Goal: Find specific page/section: Find specific page/section

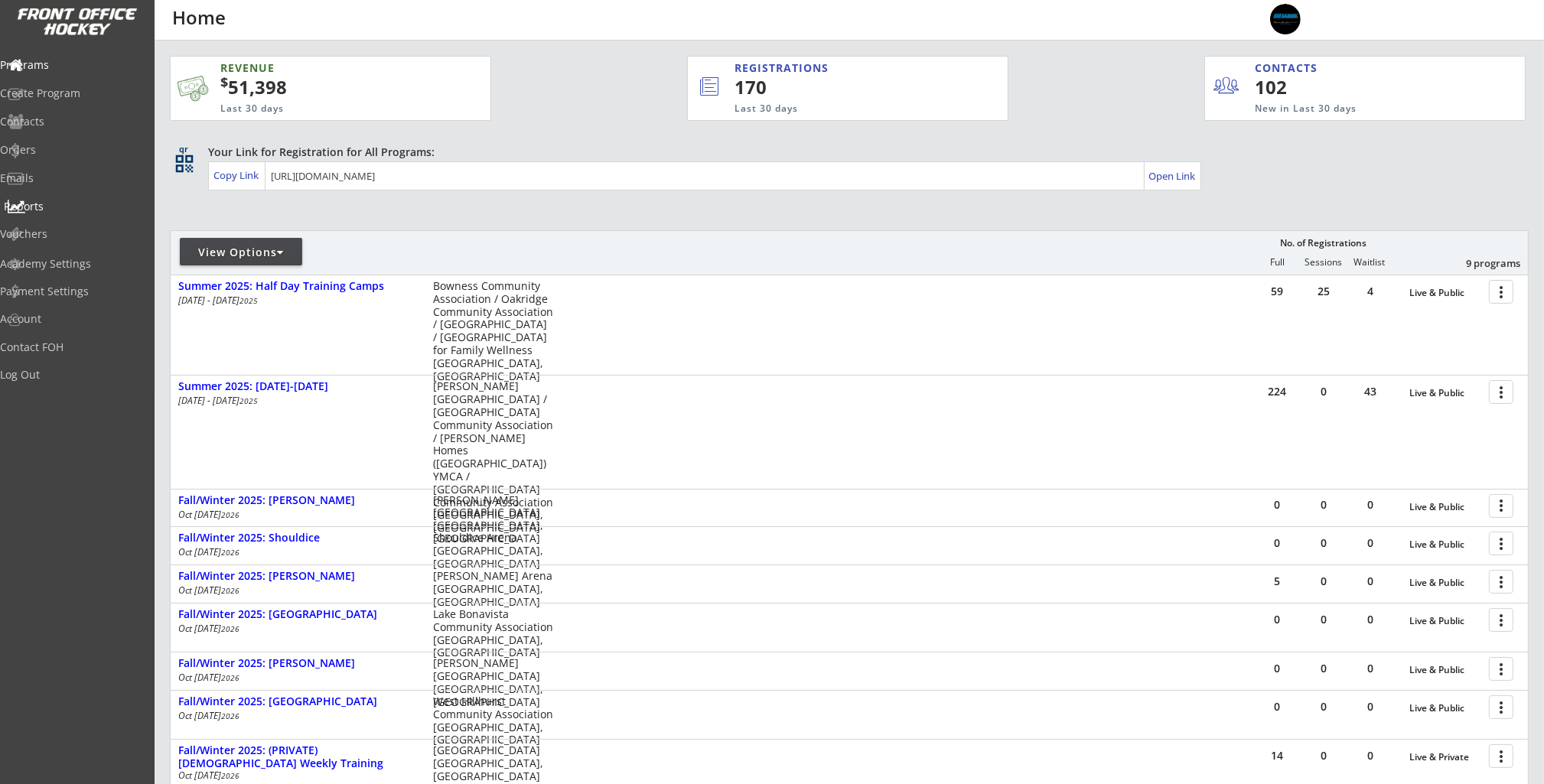
click at [50, 210] on div "Reports" at bounding box center [72, 207] width 137 height 11
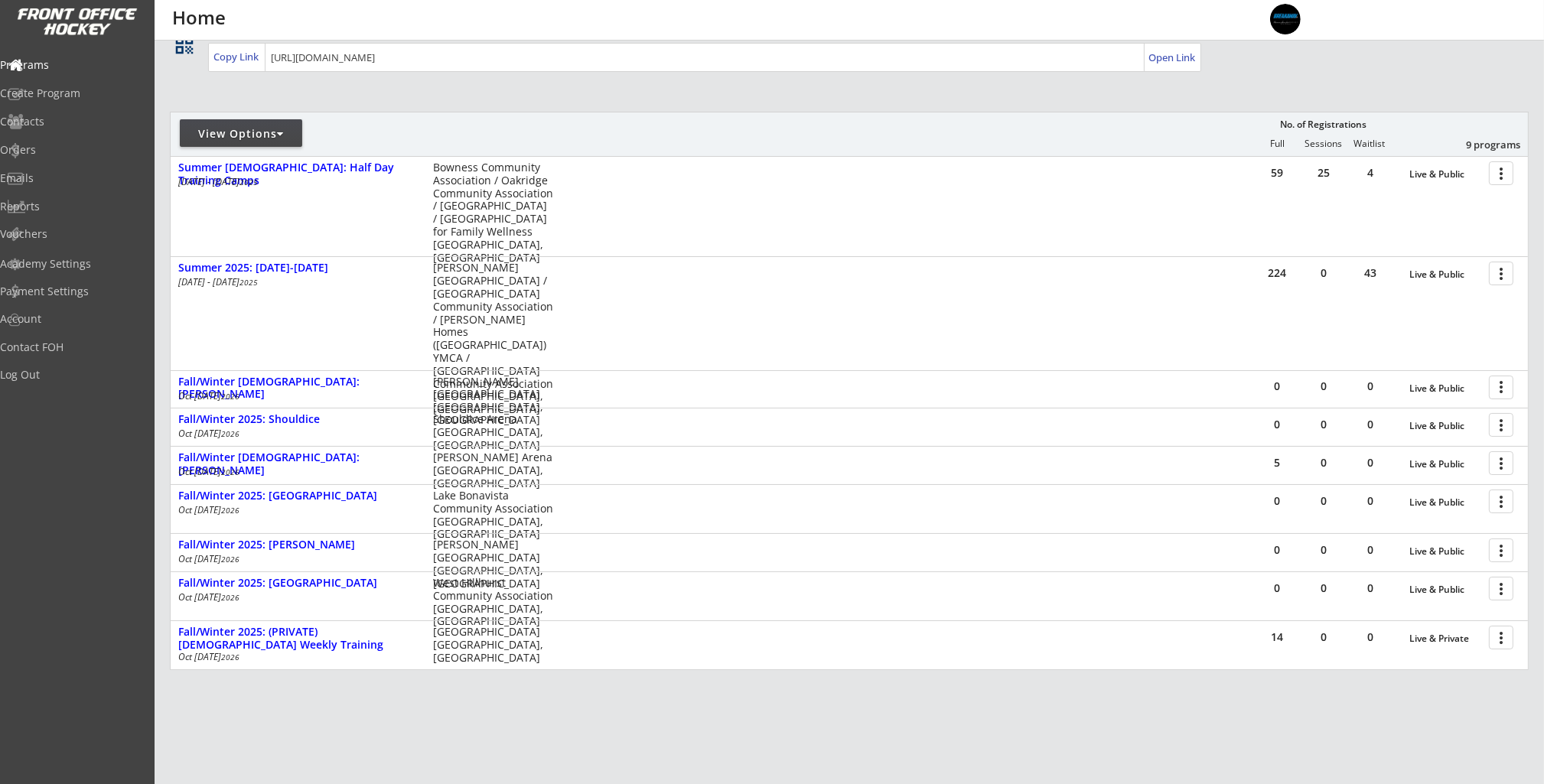
scroll to position [132, 0]
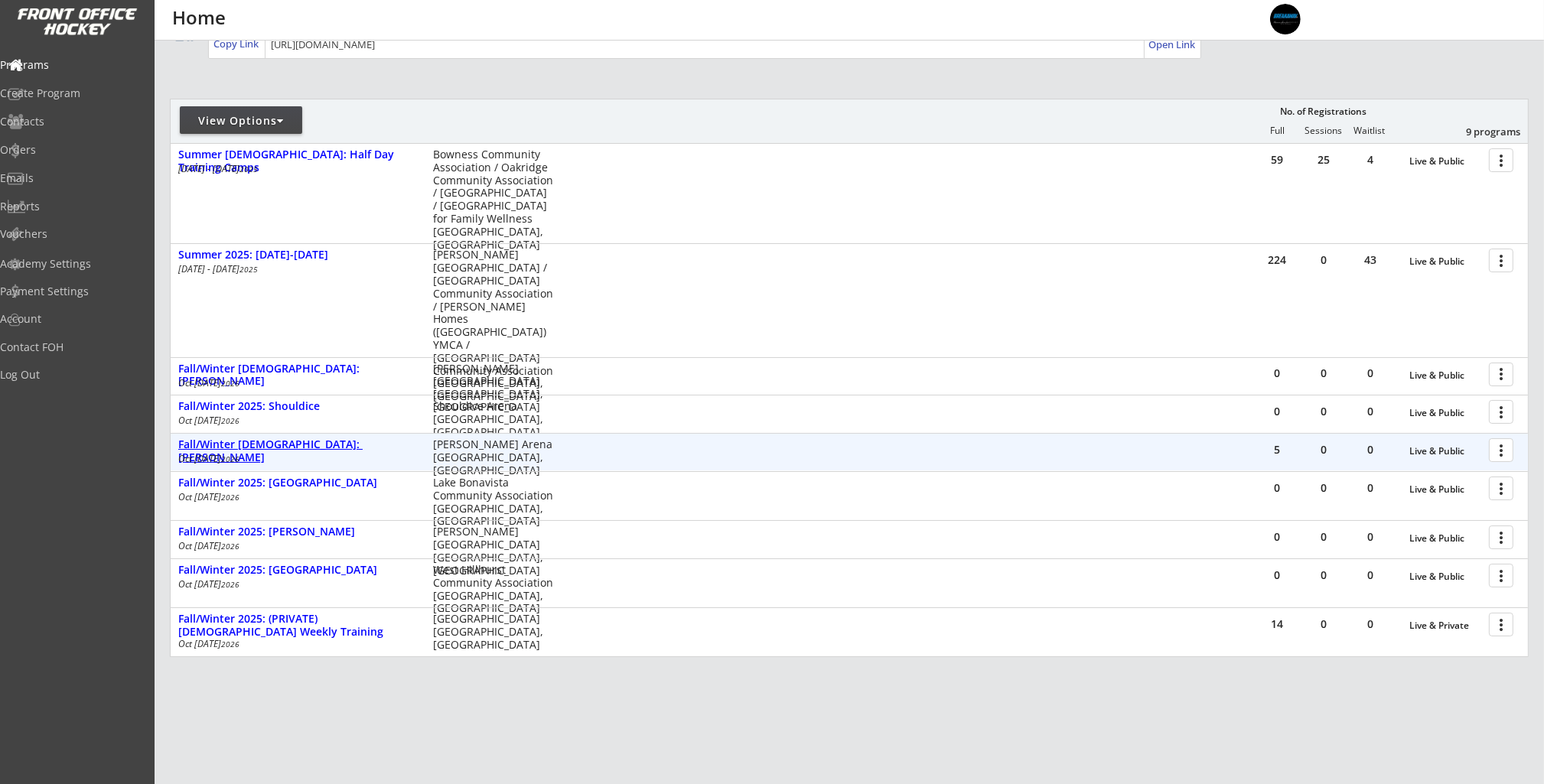
click at [342, 444] on div "Fall/Winter [DEMOGRAPHIC_DATA]: [PERSON_NAME]" at bounding box center [298, 450] width 239 height 26
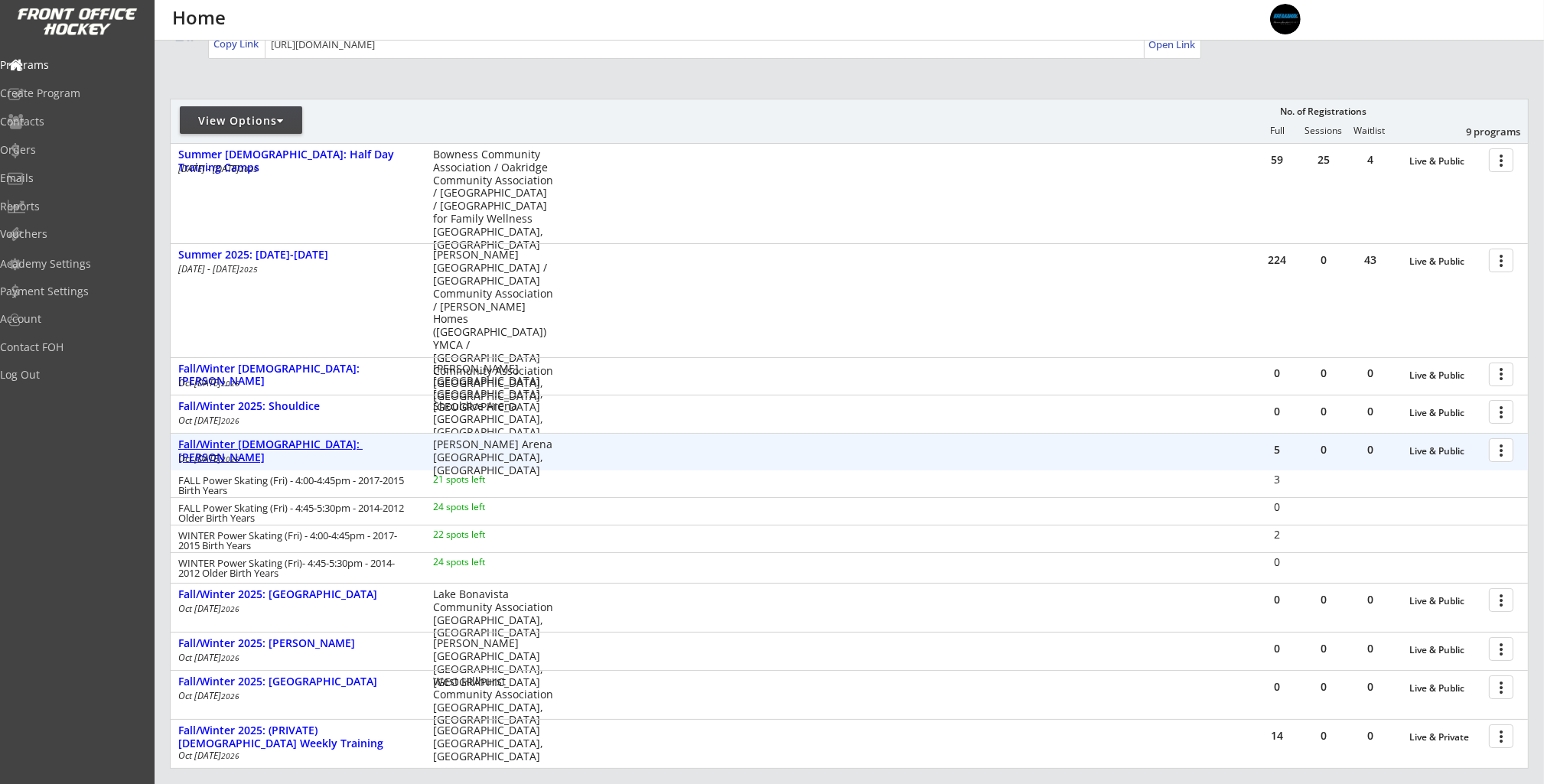
click at [282, 449] on div "Fall/Winter [DEMOGRAPHIC_DATA]: [PERSON_NAME]" at bounding box center [298, 450] width 239 height 26
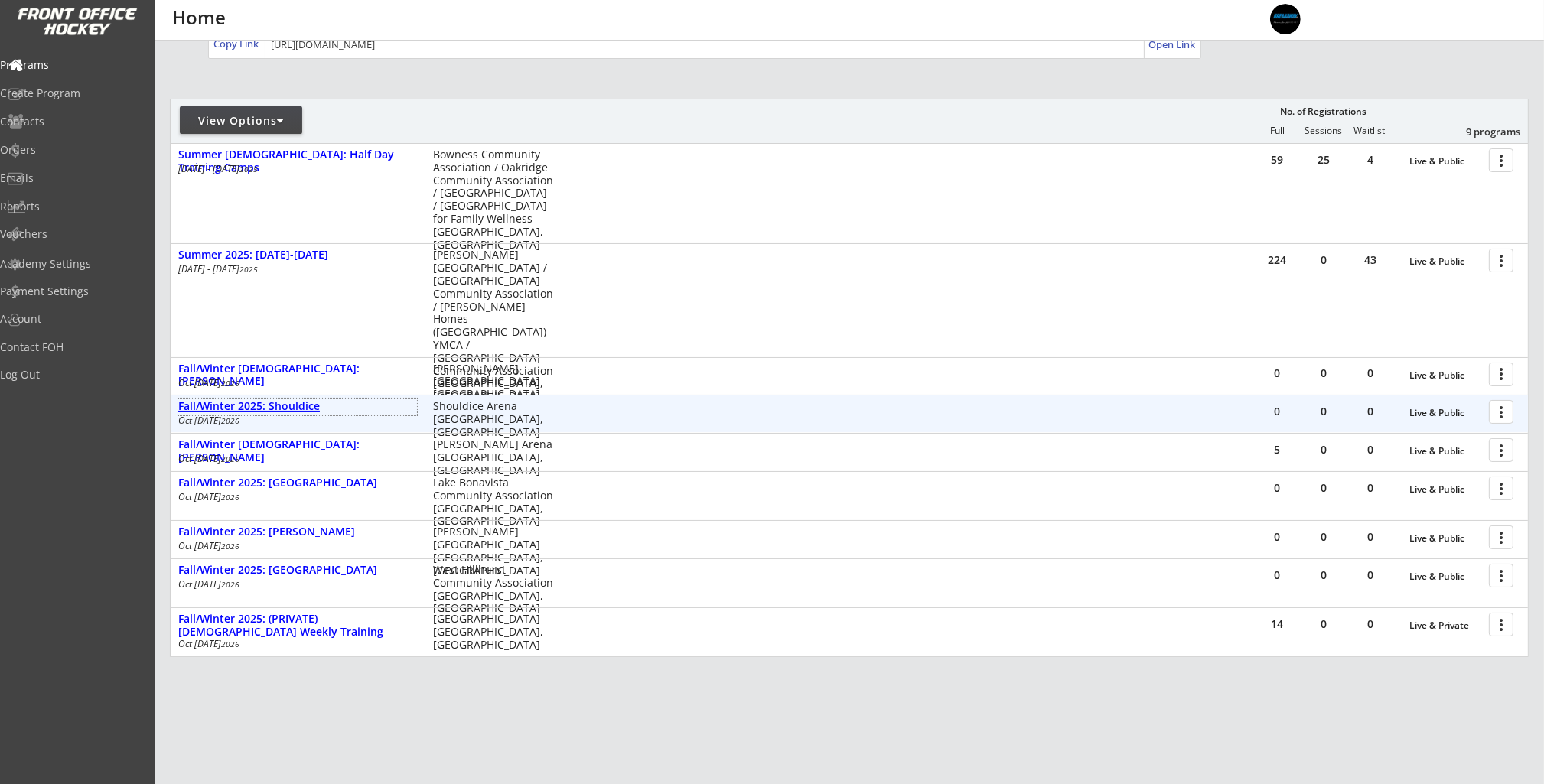
click at [300, 406] on div "Fall/Winter 2025: Shouldice" at bounding box center [298, 407] width 239 height 13
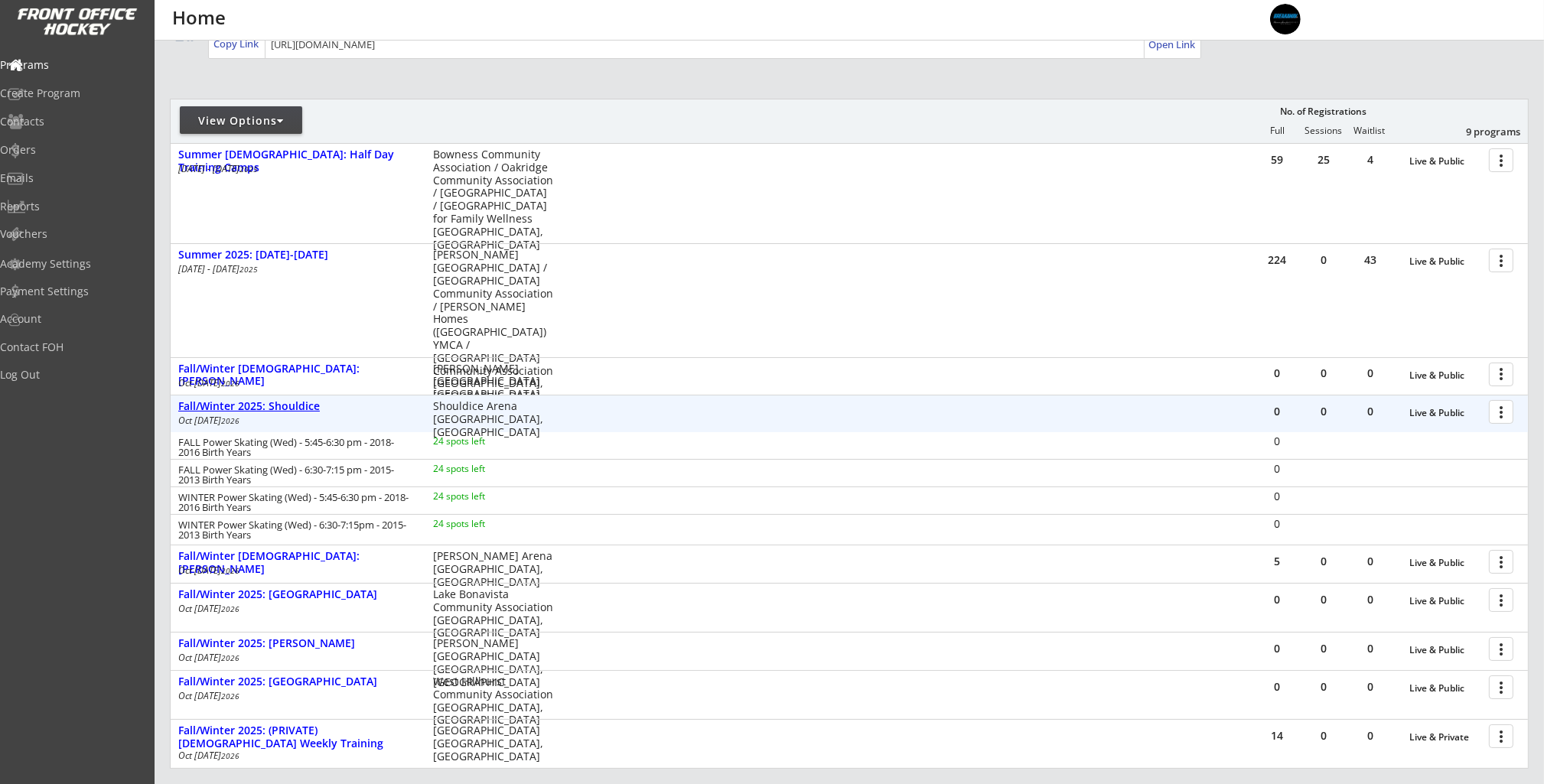
click at [300, 406] on div "Fall/Winter 2025: Shouldice" at bounding box center [298, 407] width 239 height 13
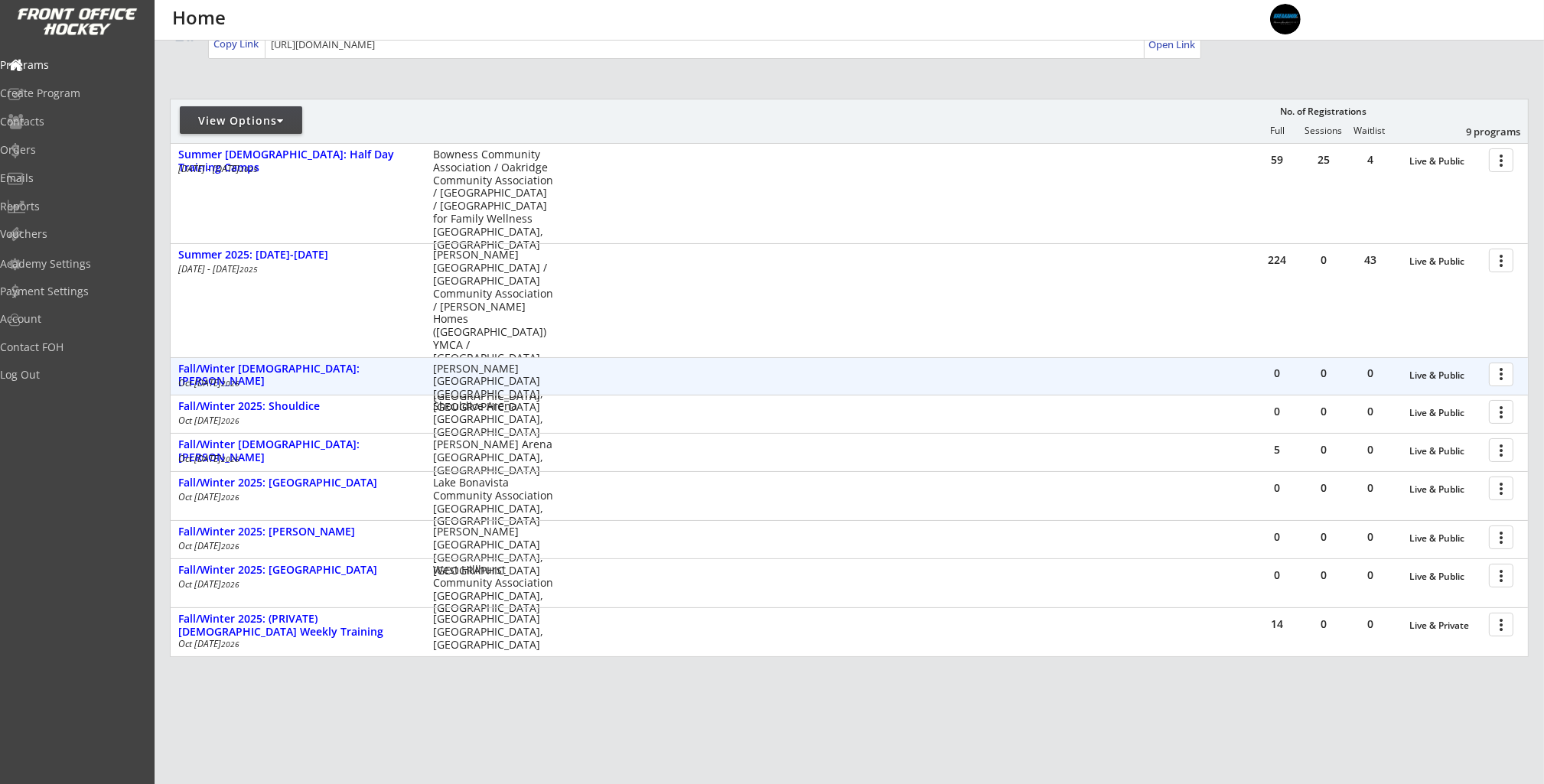
click at [301, 358] on div "0 0 0 Live & Public more_vert Fall/Winter 2025: [PERSON_NAME] [DATE] - [DATE] […" at bounding box center [849, 375] width 1358 height 37
click at [301, 363] on div "Fall/Winter [DEMOGRAPHIC_DATA]: [PERSON_NAME]" at bounding box center [298, 375] width 239 height 26
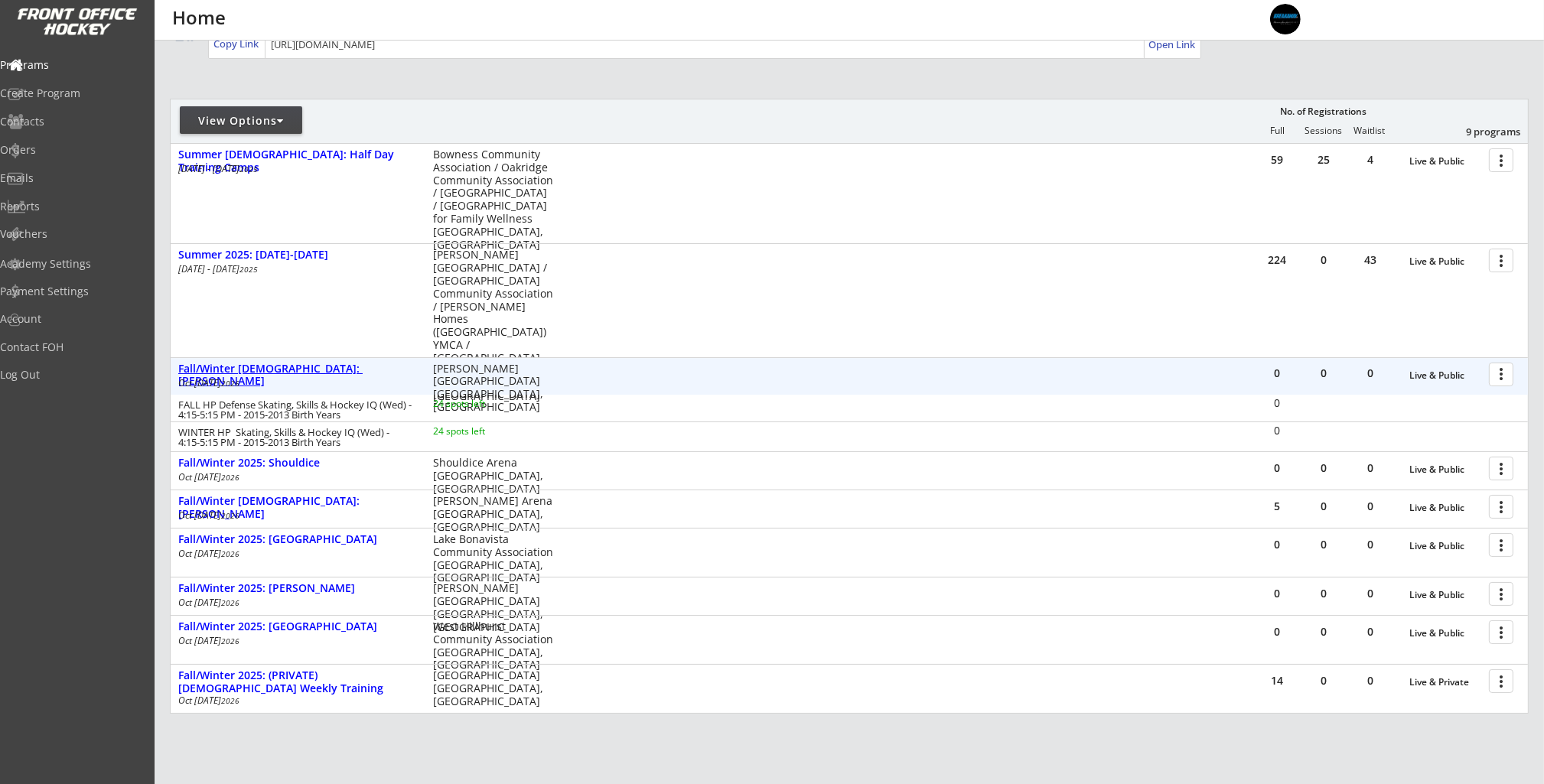
click at [301, 363] on div "Fall/Winter [DEMOGRAPHIC_DATA]: [PERSON_NAME]" at bounding box center [298, 375] width 239 height 26
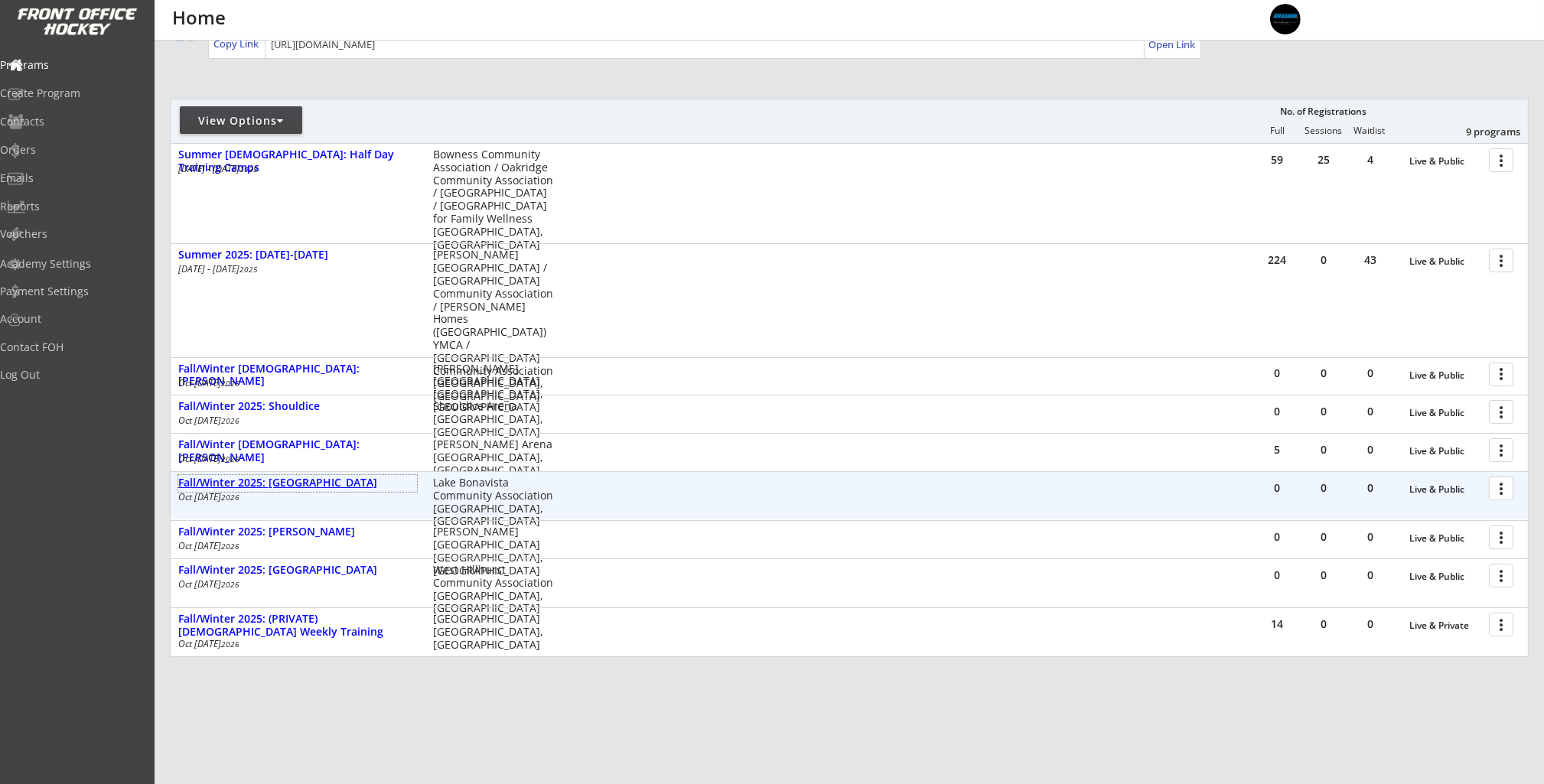
click at [292, 483] on div "Fall/Winter 2025: [GEOGRAPHIC_DATA]" at bounding box center [298, 483] width 239 height 13
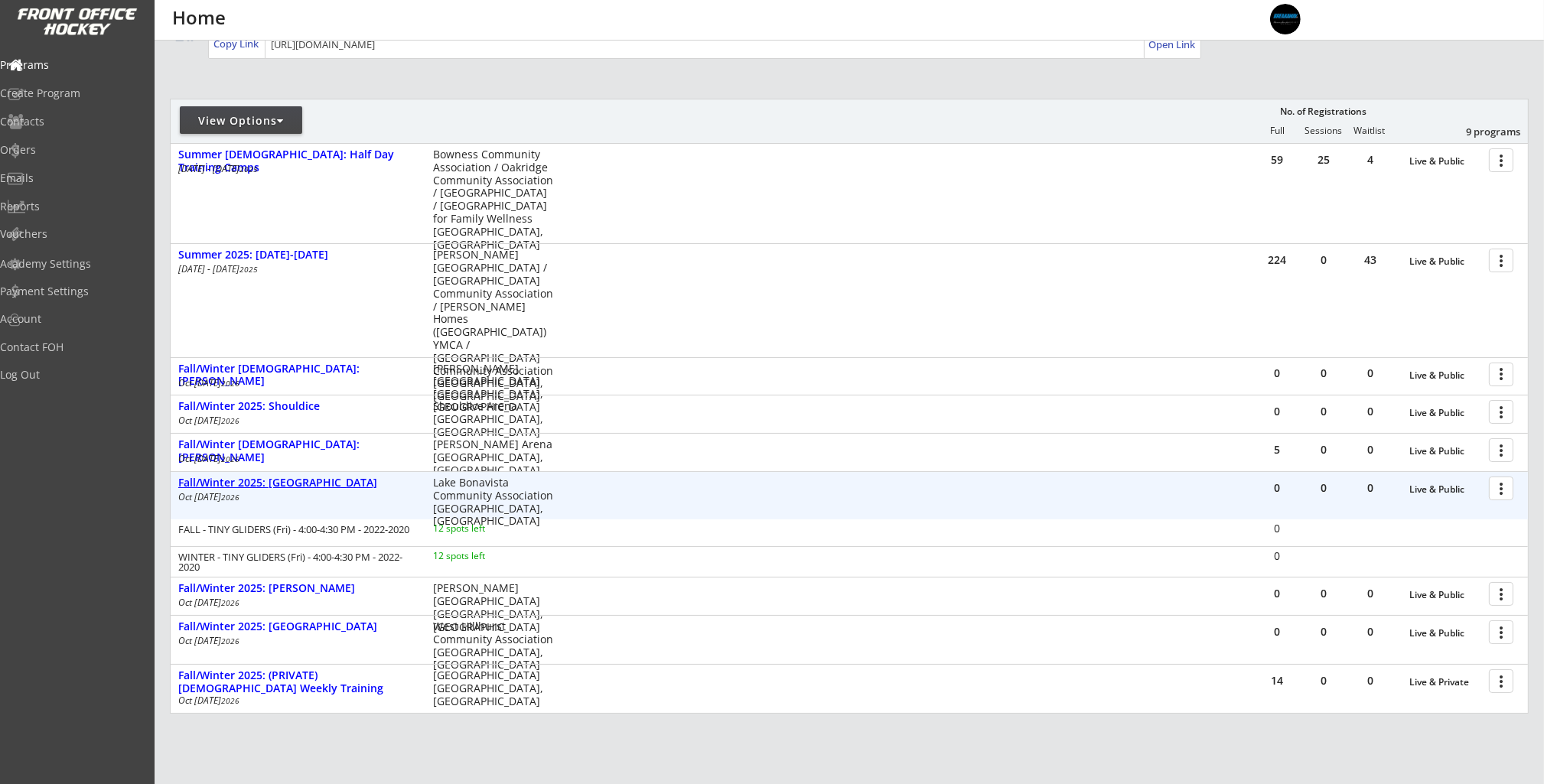
click at [292, 483] on div "Fall/Winter 2025: [GEOGRAPHIC_DATA]" at bounding box center [298, 483] width 239 height 13
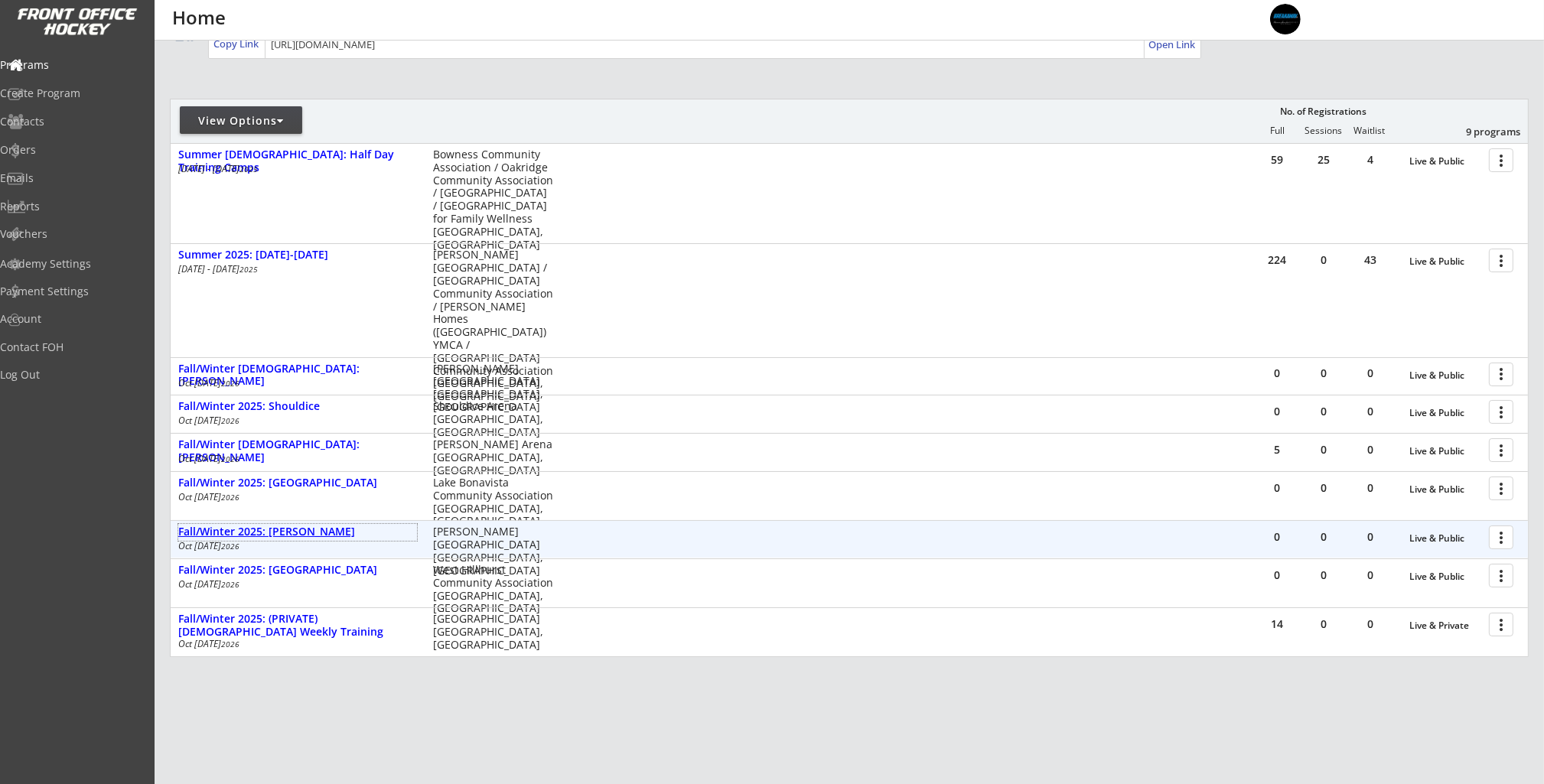
click at [290, 527] on div "Fall/Winter 2025: [PERSON_NAME]" at bounding box center [298, 532] width 239 height 13
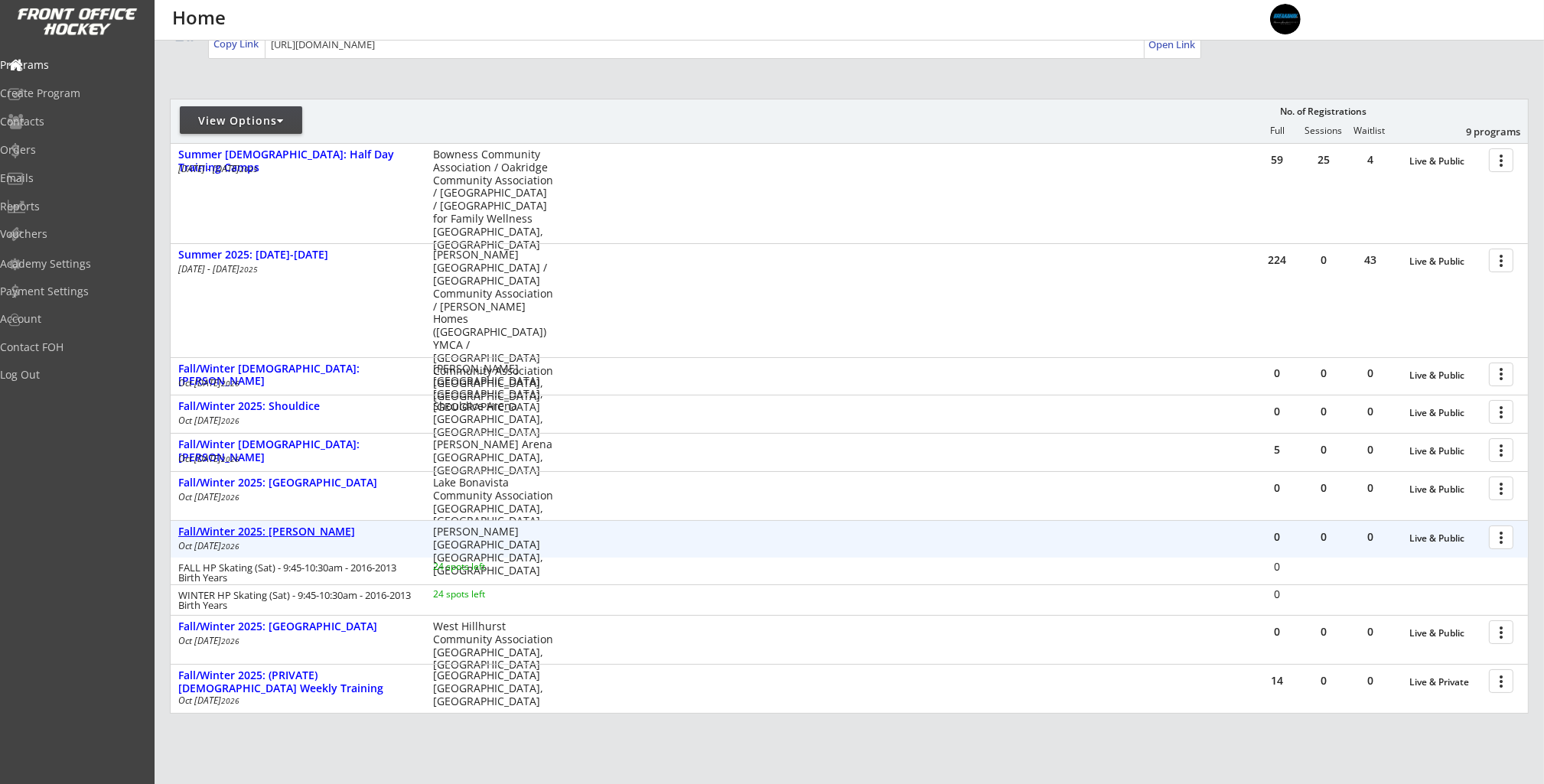
click at [290, 527] on div "Fall/Winter 2025: [PERSON_NAME]" at bounding box center [298, 532] width 239 height 13
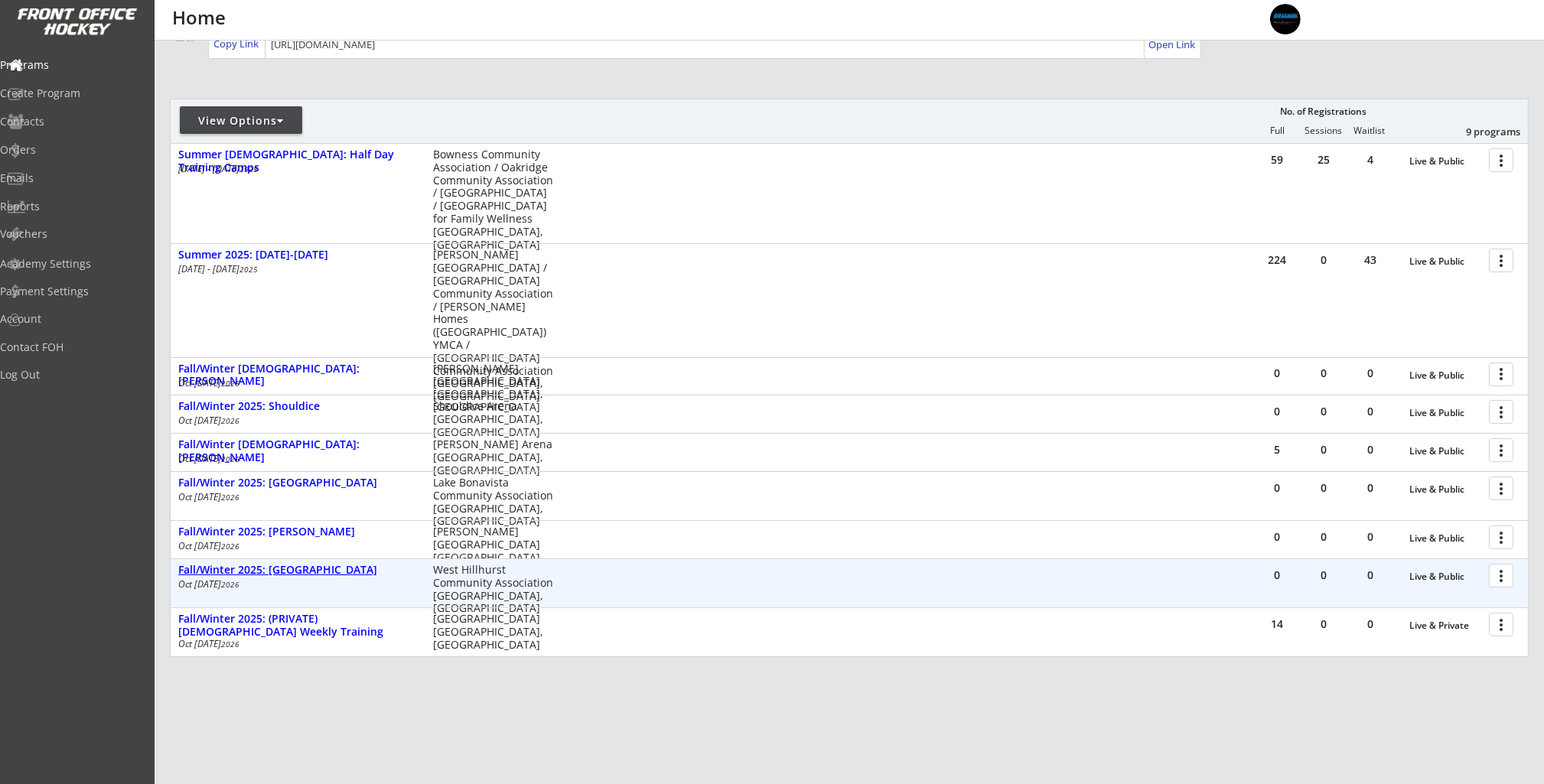
click at [291, 576] on div "Fall/Winter 2025: [GEOGRAPHIC_DATA]" at bounding box center [298, 570] width 239 height 13
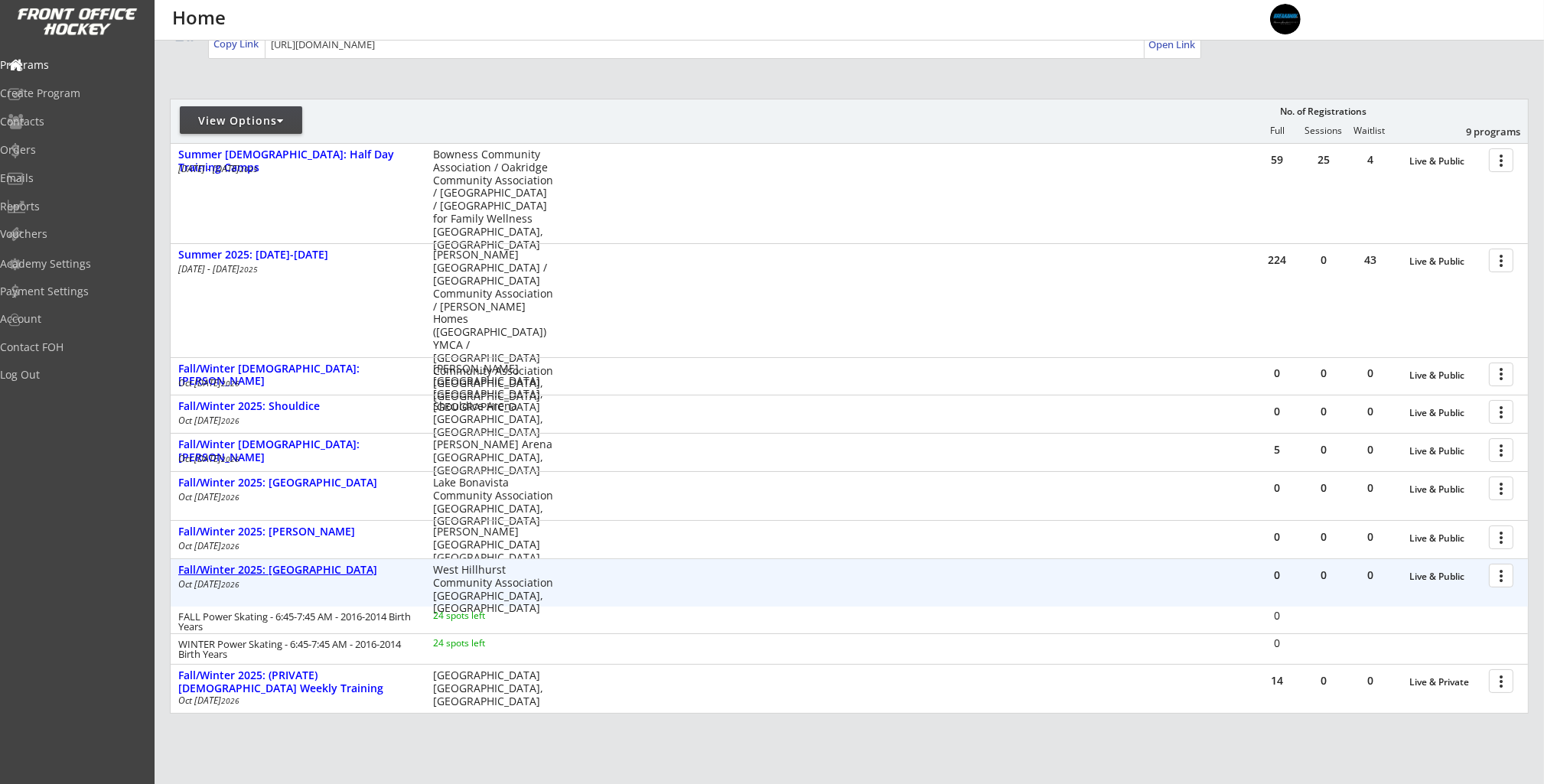
click at [291, 576] on div "Fall/Winter 2025: [GEOGRAPHIC_DATA]" at bounding box center [298, 570] width 239 height 13
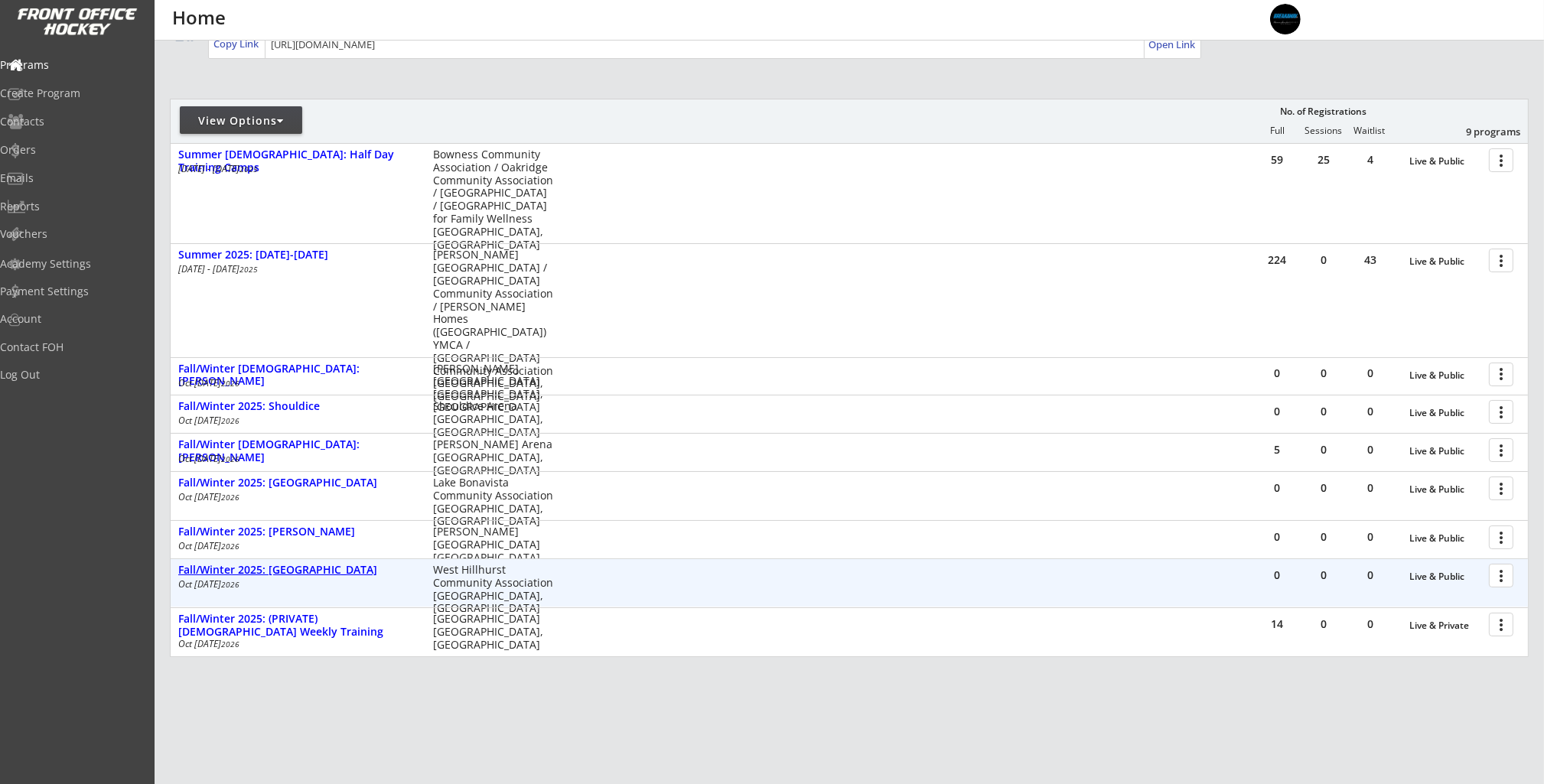
click at [291, 576] on div "Fall/Winter 2025: [GEOGRAPHIC_DATA]" at bounding box center [298, 570] width 239 height 13
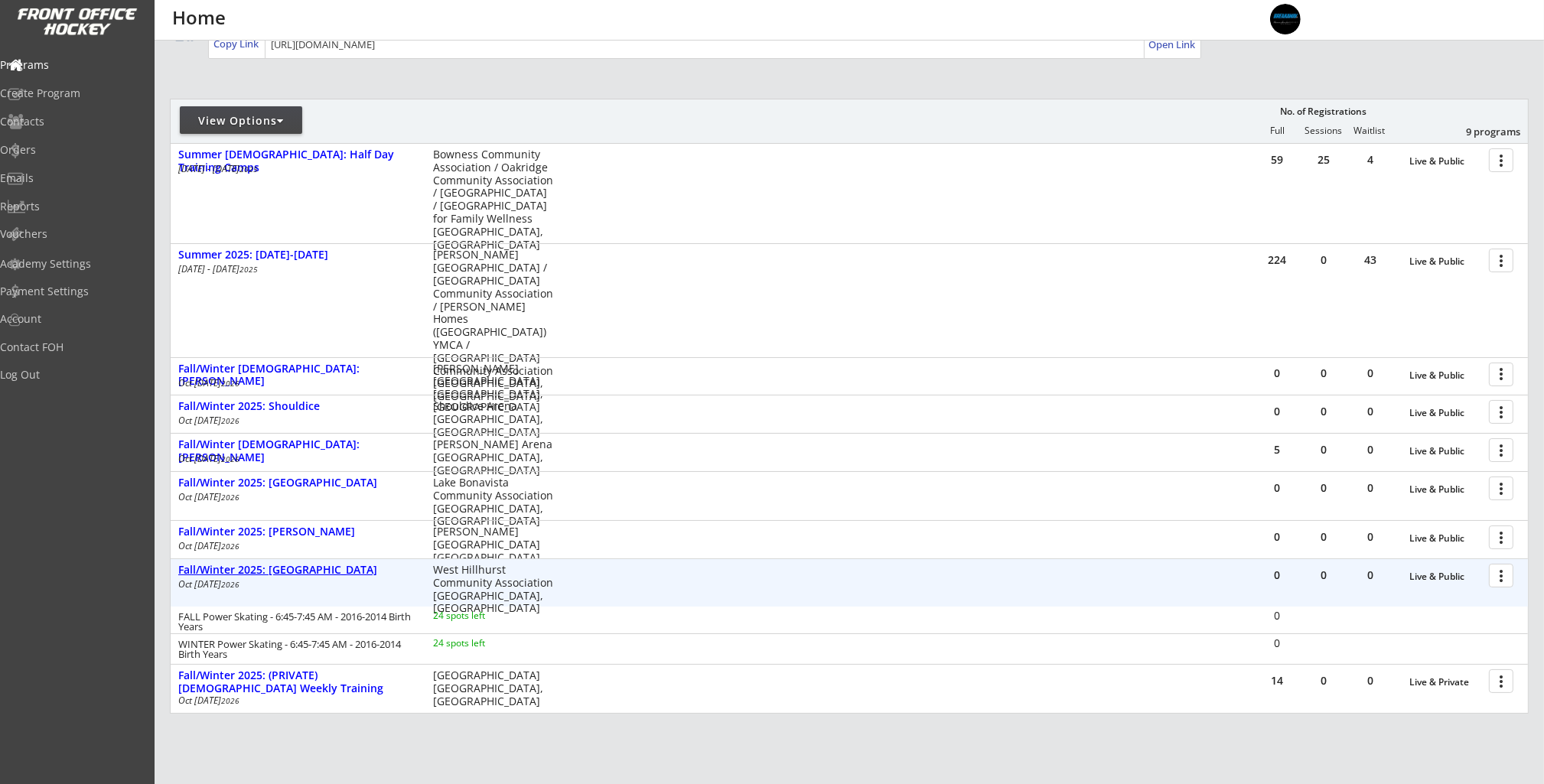
click at [293, 573] on div "Fall/Winter 2025: [GEOGRAPHIC_DATA]" at bounding box center [298, 570] width 239 height 13
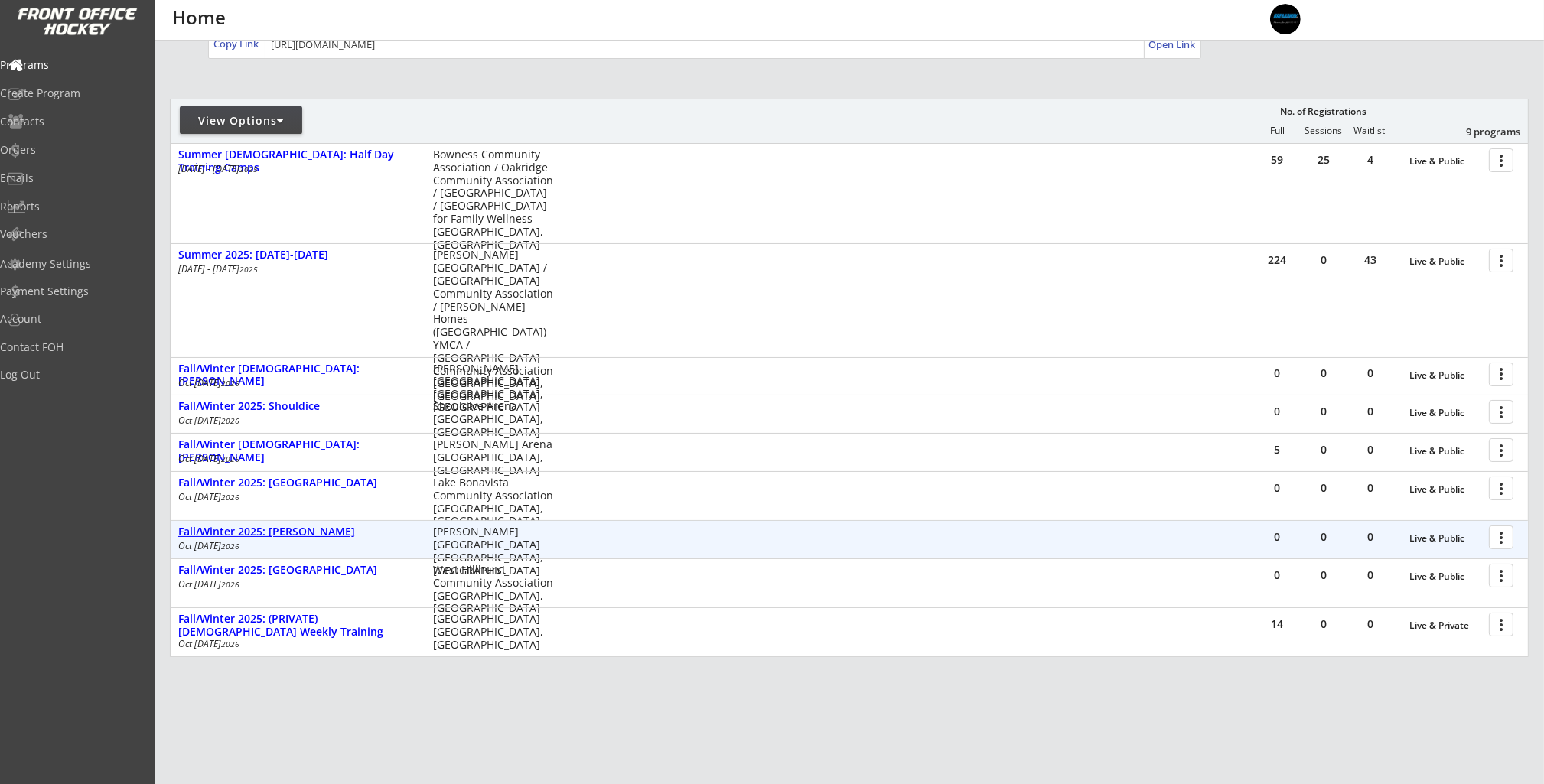
click at [313, 536] on div "Fall/Winter 2025: [PERSON_NAME]" at bounding box center [298, 532] width 239 height 13
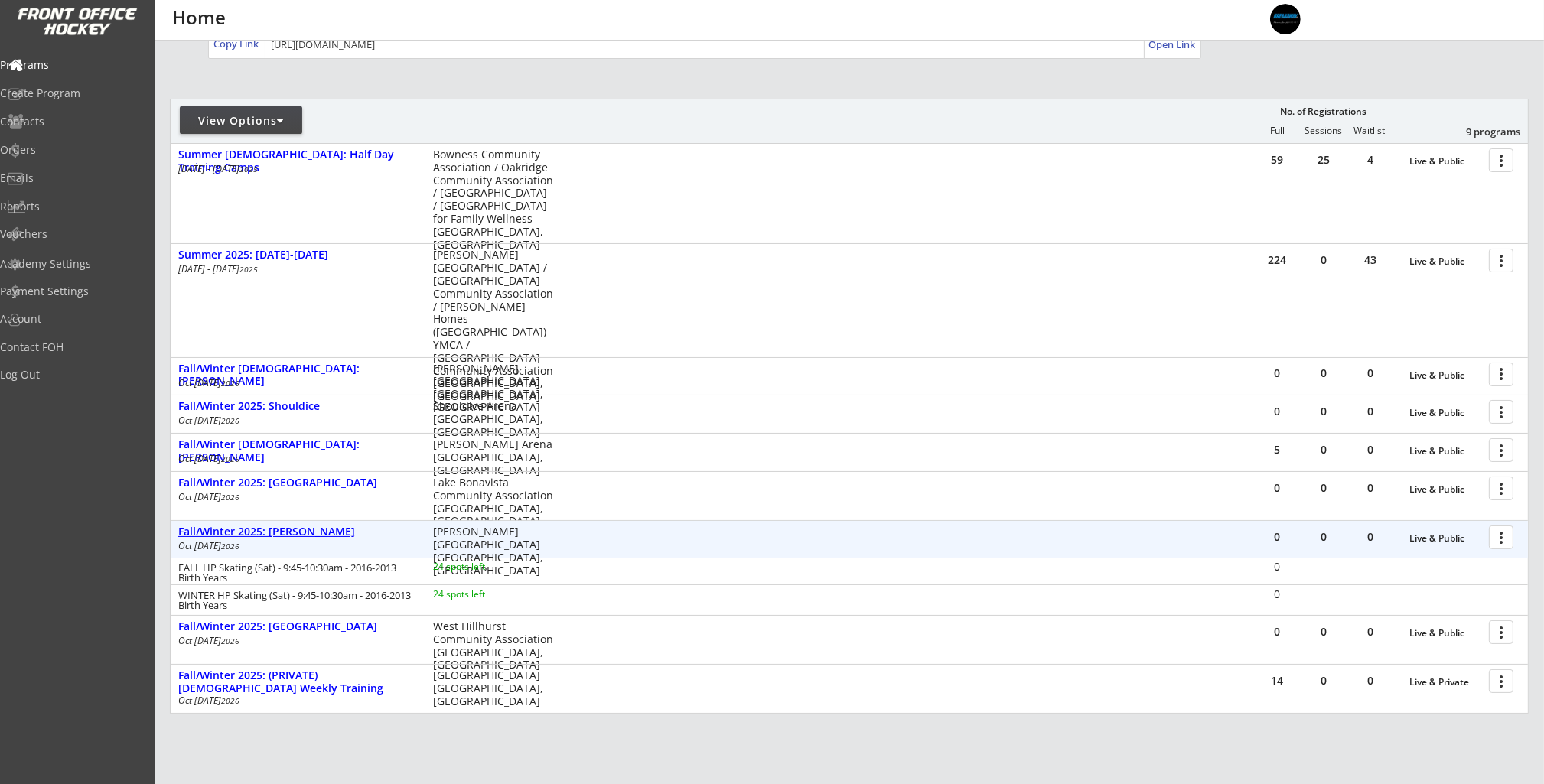
click at [318, 532] on div "Fall/Winter 2025: [PERSON_NAME]" at bounding box center [298, 532] width 239 height 13
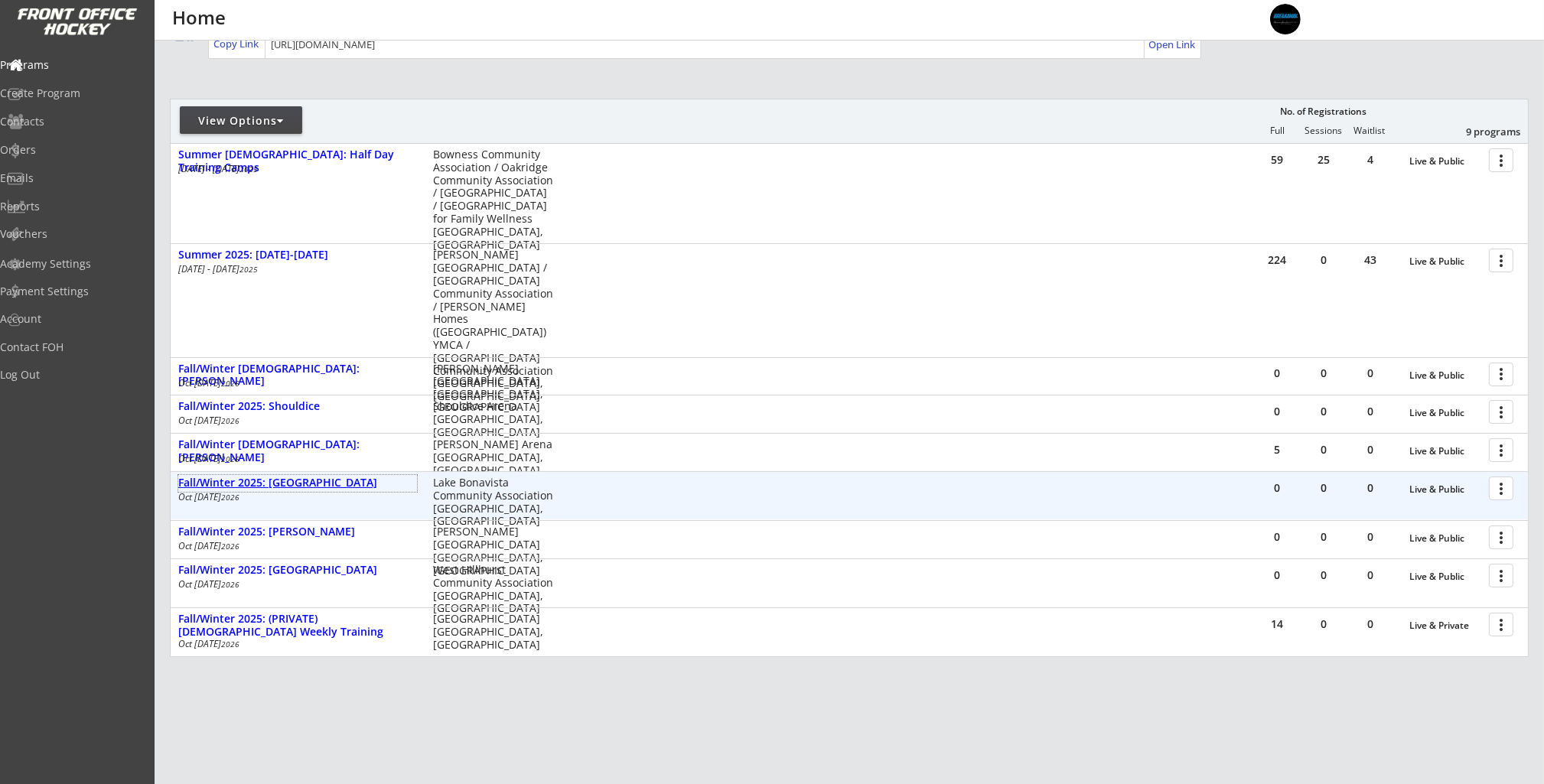
click at [313, 476] on div "Fall/Winter 2025: [GEOGRAPHIC_DATA]" at bounding box center [298, 483] width 239 height 13
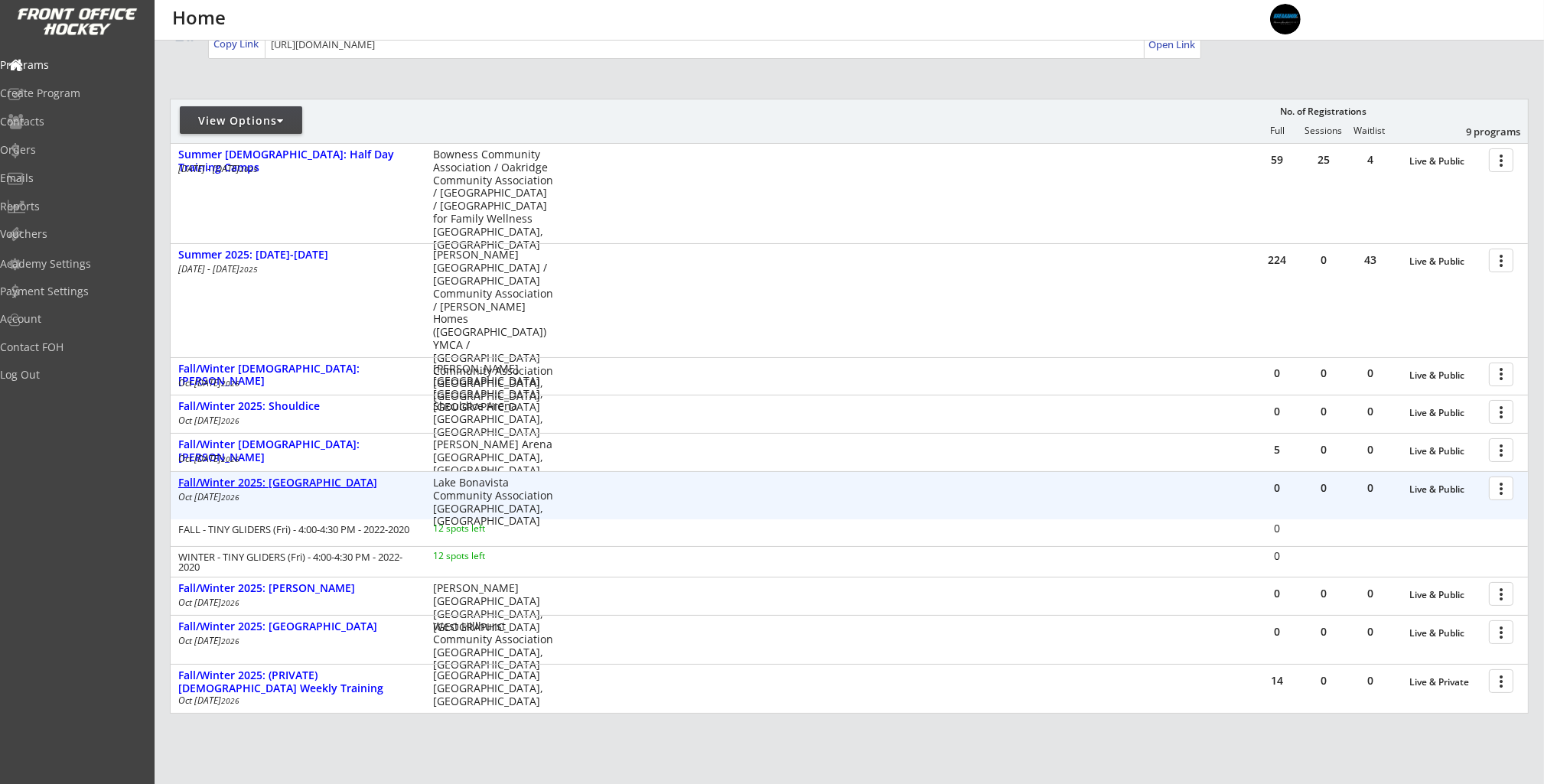
click at [313, 476] on div "Fall/Winter 2025: [GEOGRAPHIC_DATA]" at bounding box center [298, 483] width 239 height 13
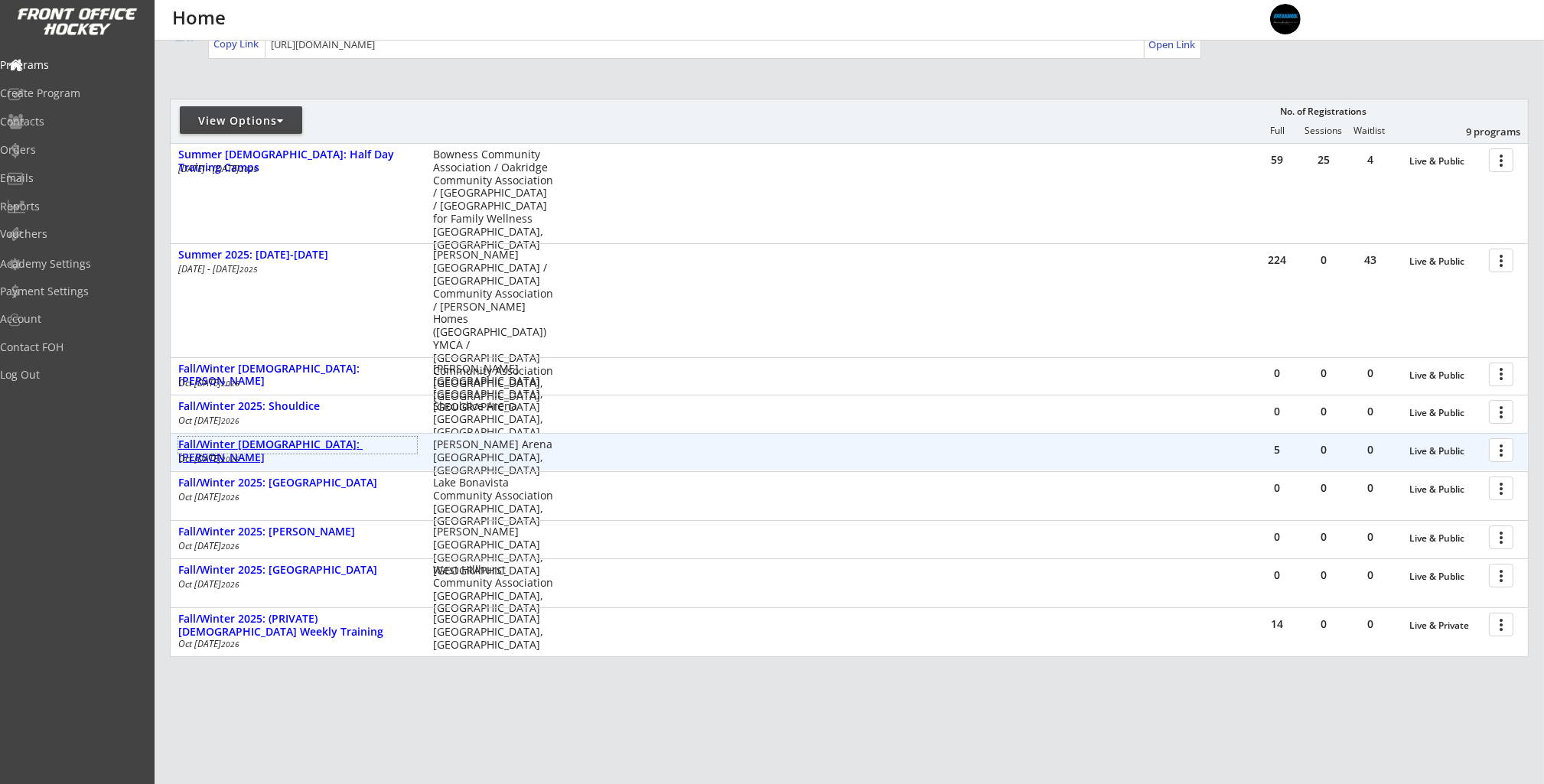
click at [314, 450] on div "Fall/Winter [DEMOGRAPHIC_DATA]: [PERSON_NAME]" at bounding box center [298, 450] width 239 height 26
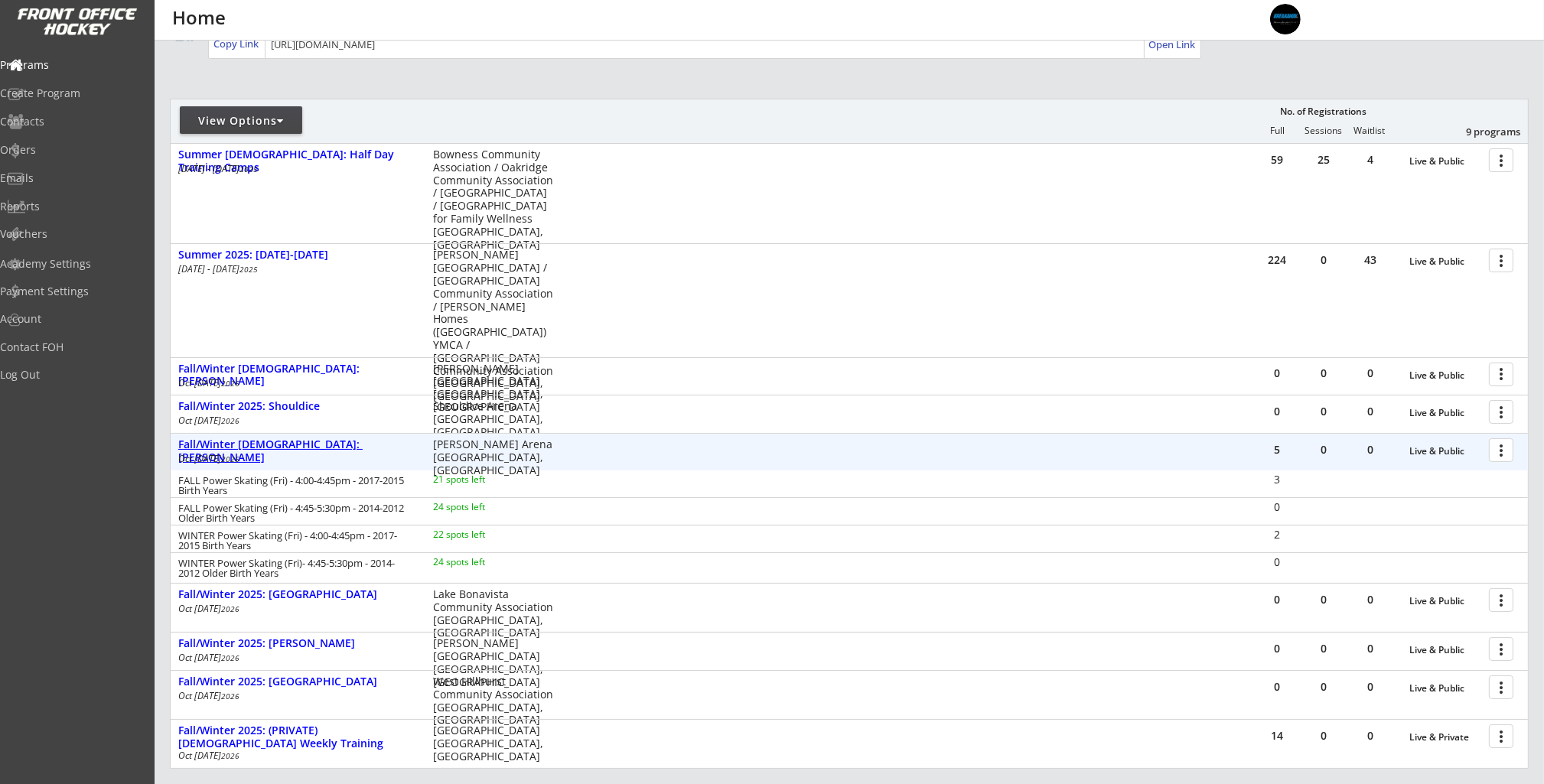
click at [314, 450] on div "Fall/Winter [DEMOGRAPHIC_DATA]: [PERSON_NAME]" at bounding box center [298, 450] width 239 height 26
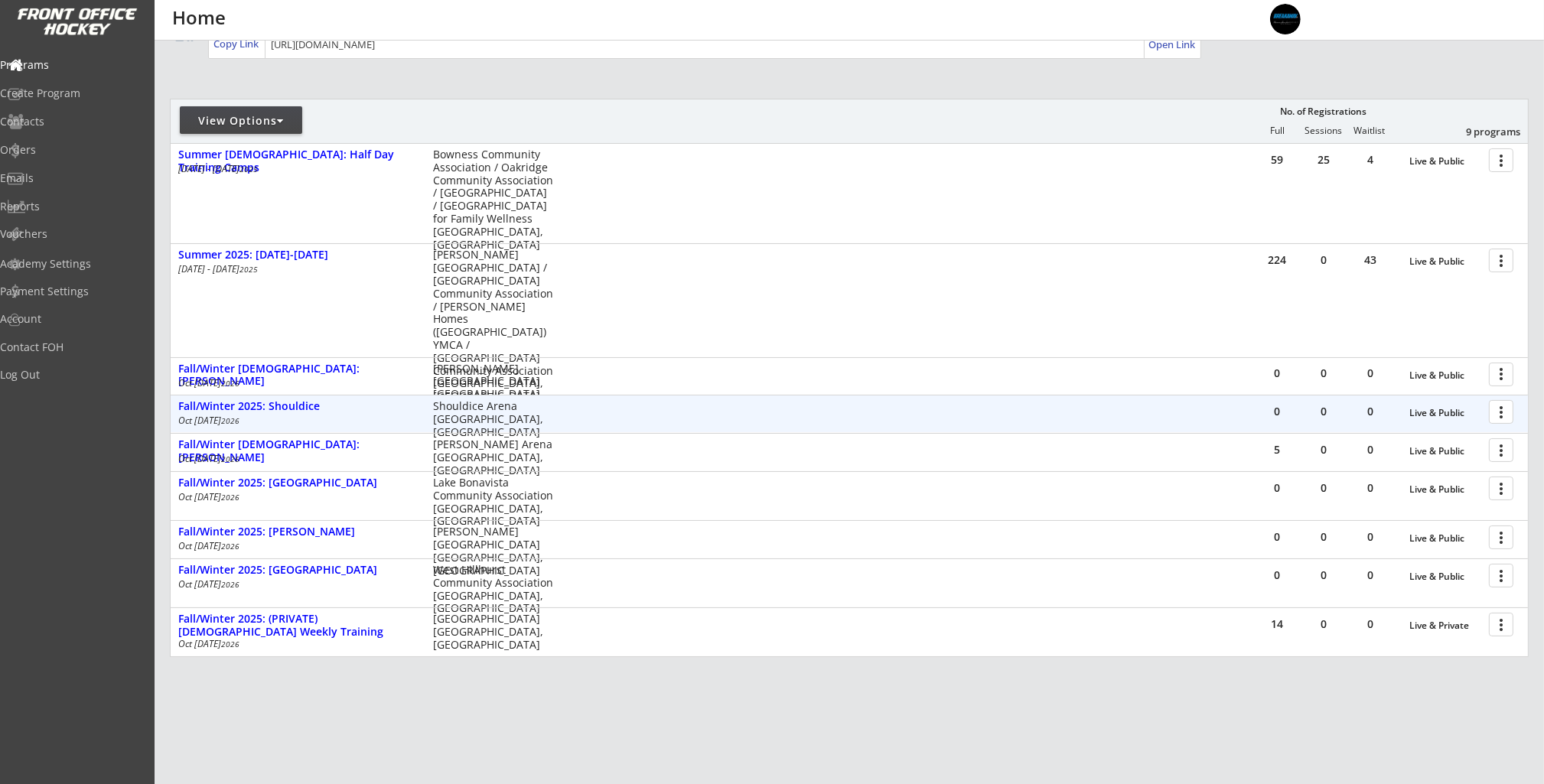
click at [317, 395] on div "0 0 0 Live & Public more_vert Fall/Winter 2025: Shouldice [DATE] - [DATE] Shoul…" at bounding box center [849, 413] width 1358 height 37
click at [315, 400] on div "Fall/Winter 2025: Shouldice" at bounding box center [298, 407] width 239 height 13
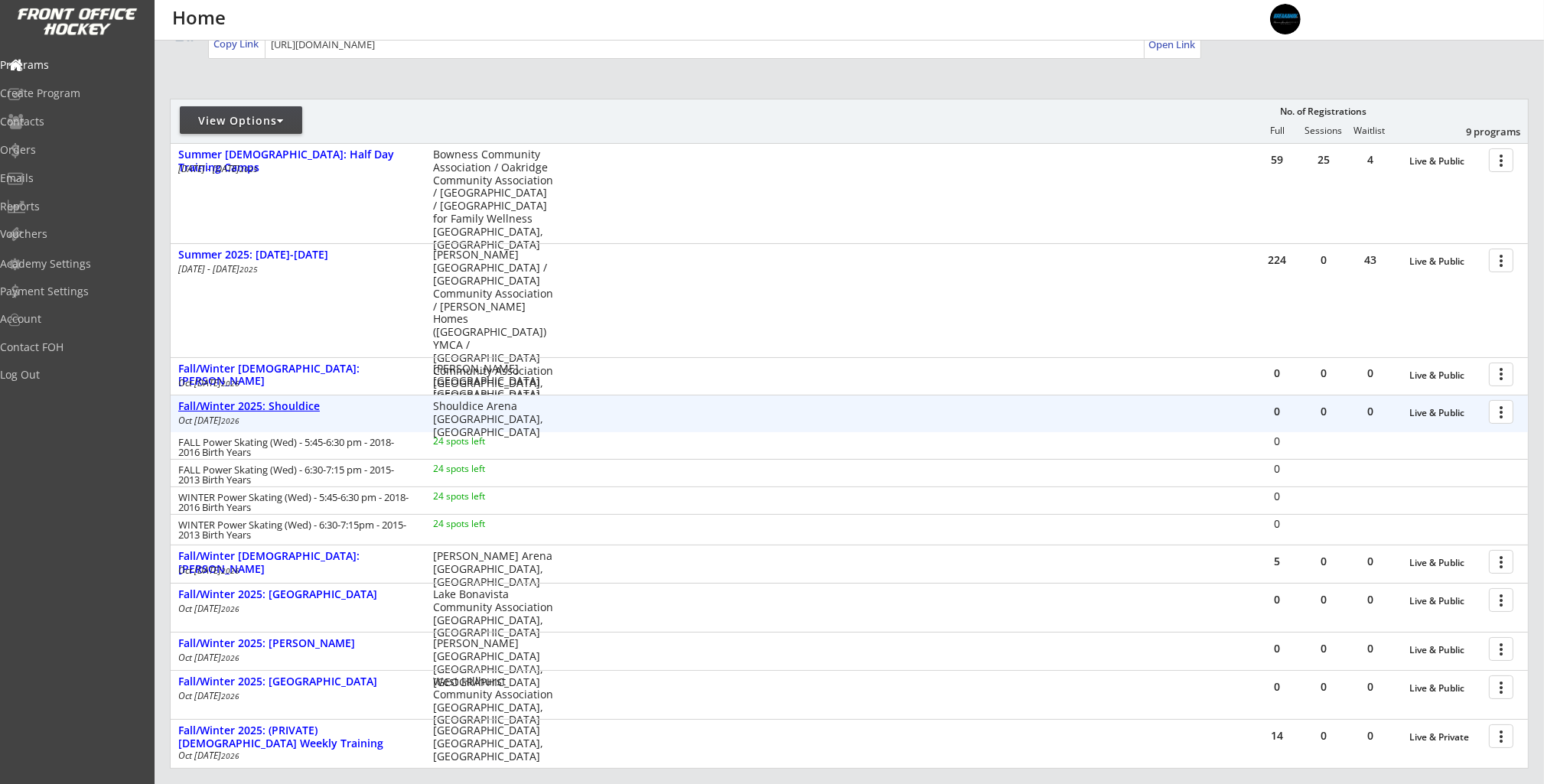
click at [315, 401] on div "Fall/Winter 2025: Shouldice" at bounding box center [298, 407] width 239 height 13
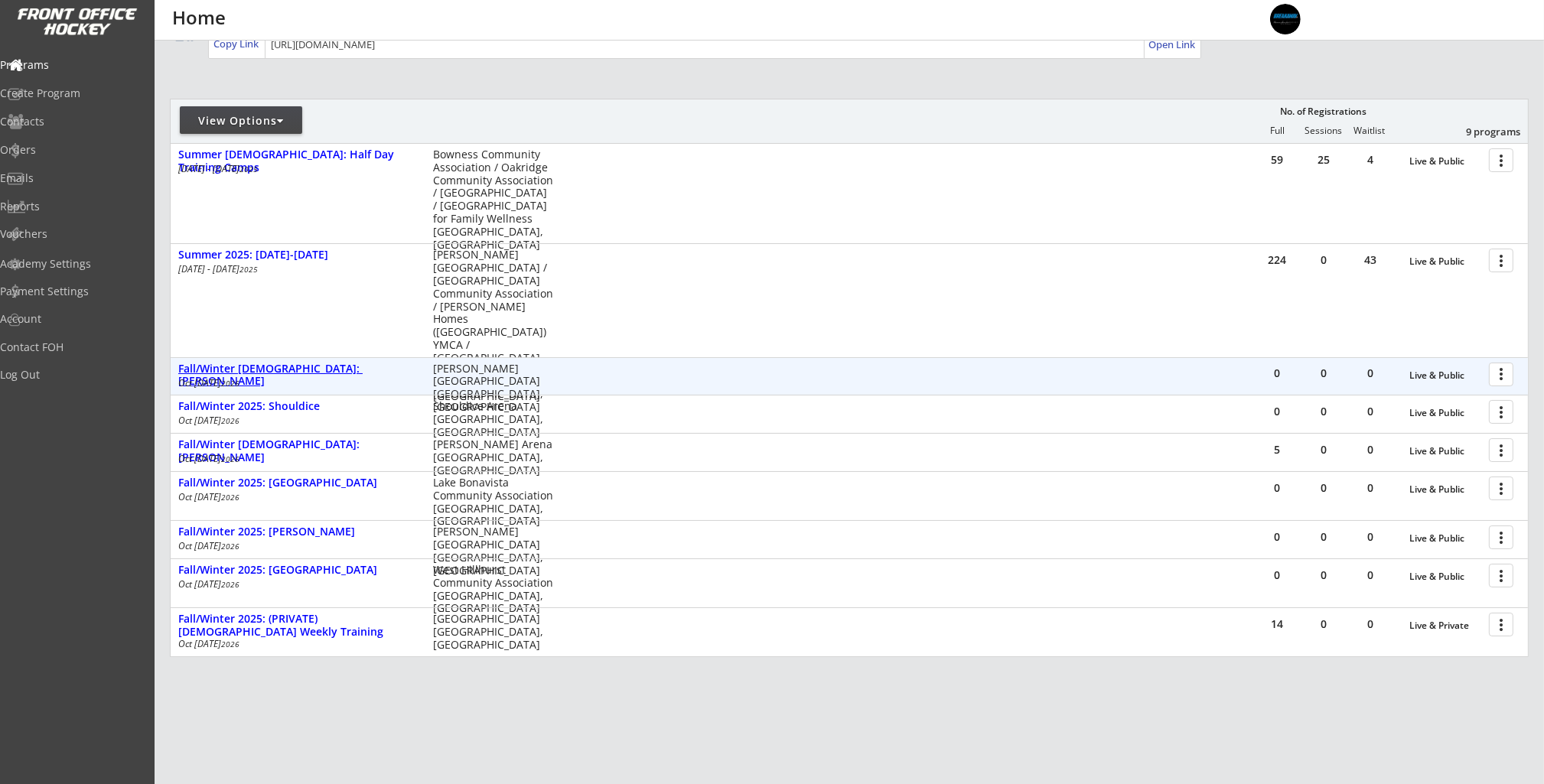
click at [311, 367] on div "Fall/Winter [DEMOGRAPHIC_DATA]: [PERSON_NAME]" at bounding box center [298, 375] width 239 height 26
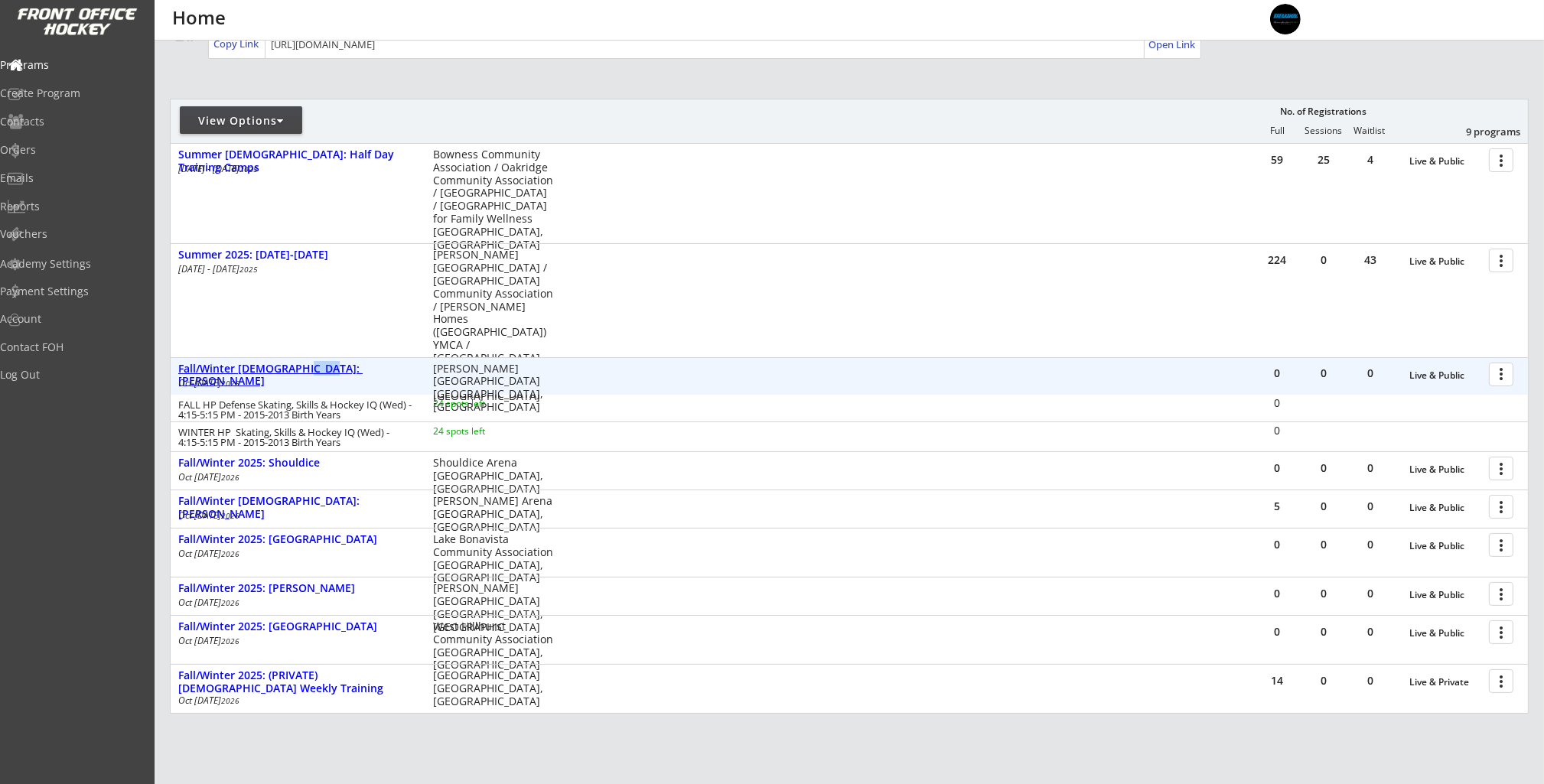
click at [311, 367] on div "Fall/Winter [DEMOGRAPHIC_DATA]: [PERSON_NAME]" at bounding box center [298, 375] width 239 height 26
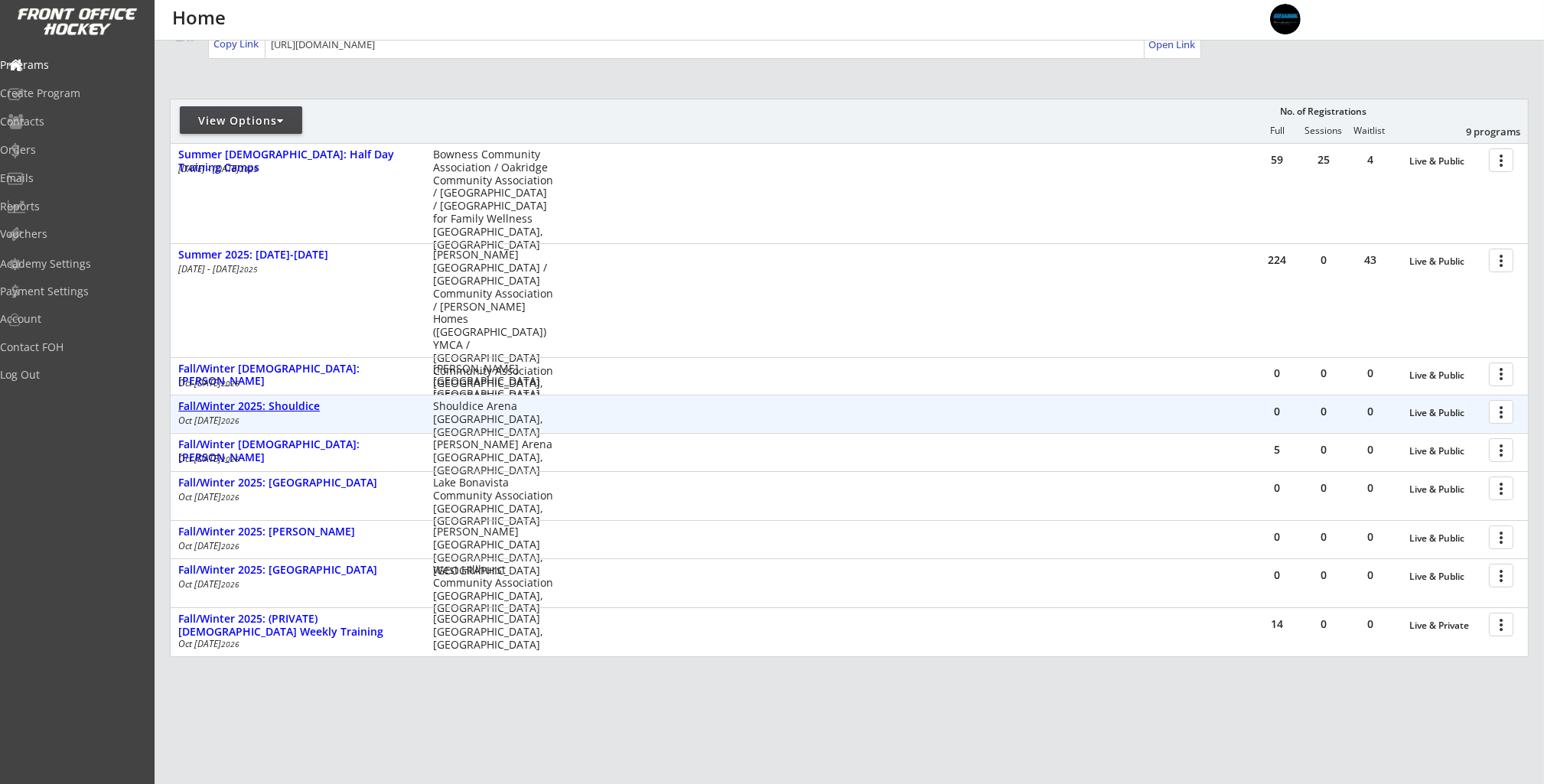
click at [310, 404] on div "Fall/Winter 2025: Shouldice" at bounding box center [298, 407] width 239 height 13
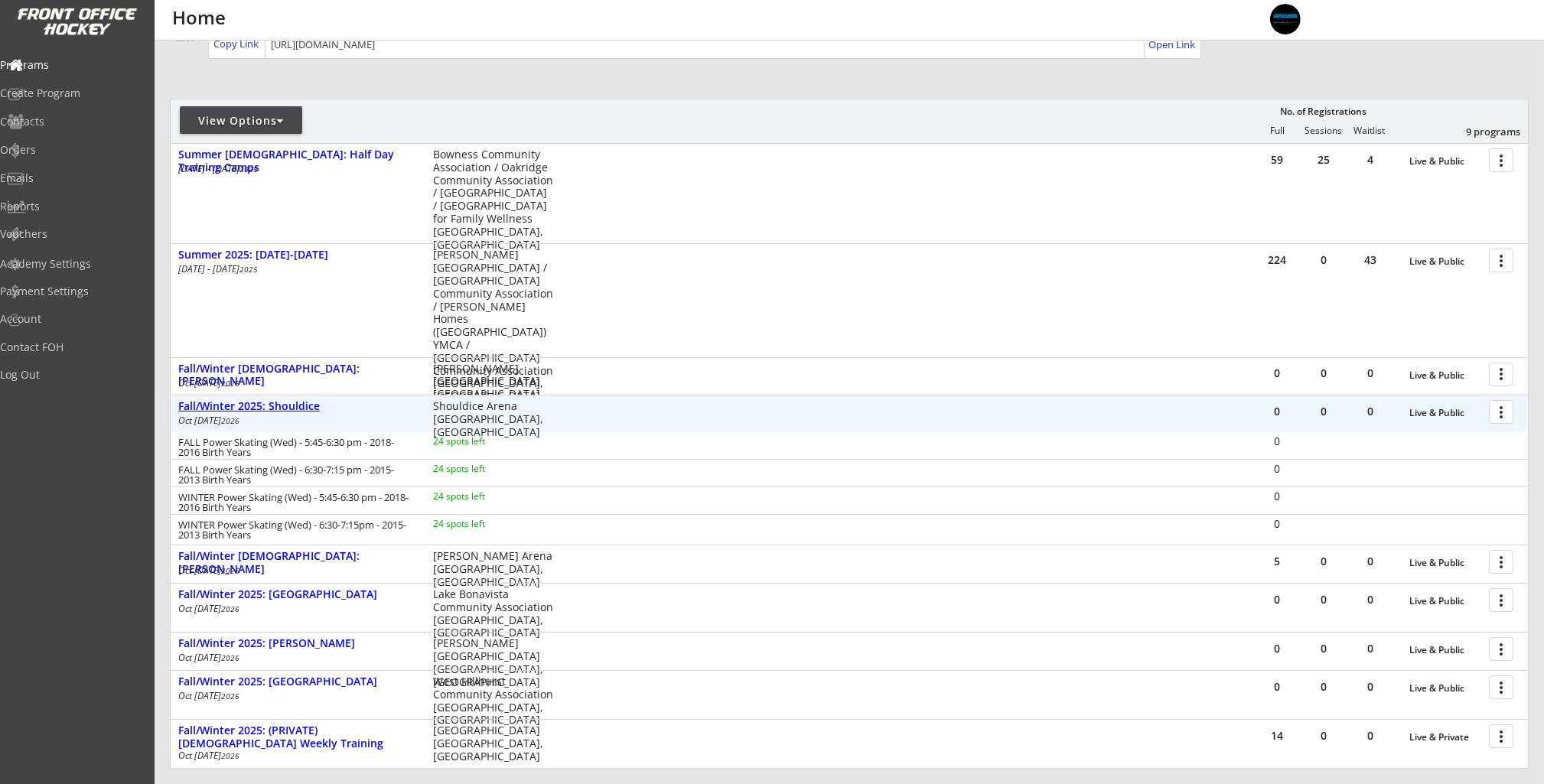
click at [310, 402] on div "Fall/Winter 2025: Shouldice" at bounding box center [298, 407] width 239 height 13
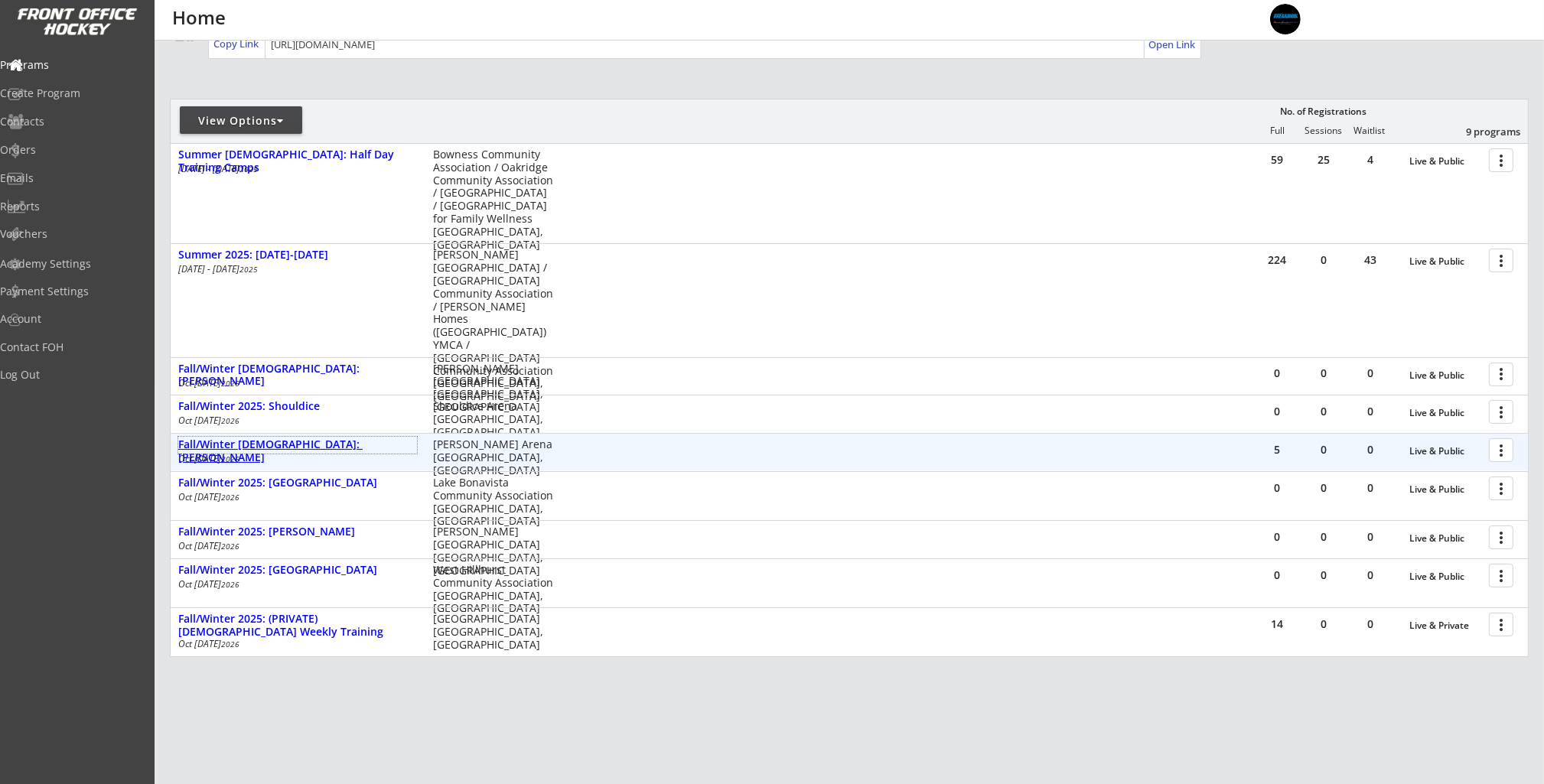
click at [323, 450] on div "Fall/Winter [DEMOGRAPHIC_DATA]: [PERSON_NAME]" at bounding box center [298, 450] width 239 height 26
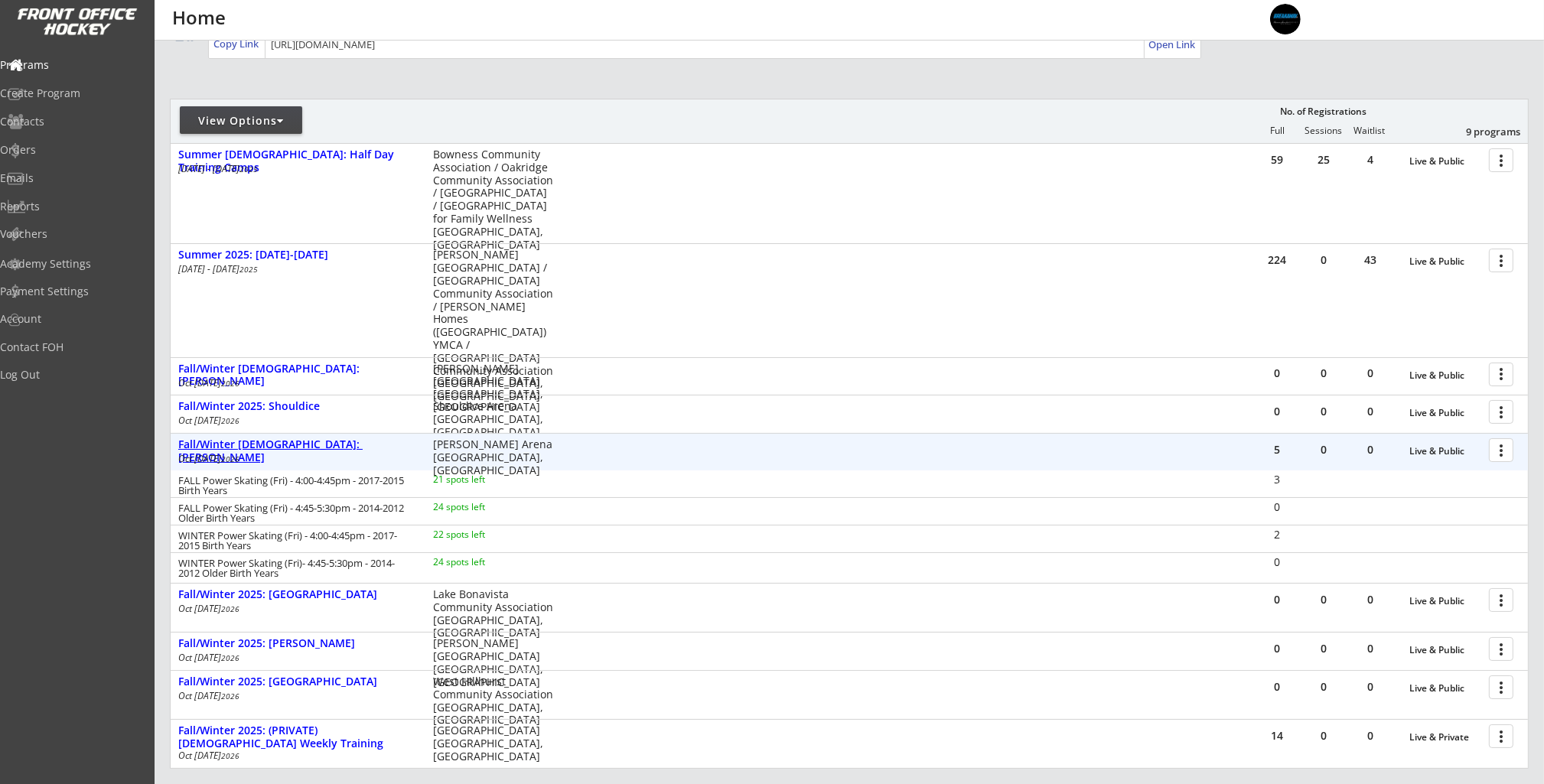
click at [324, 442] on div "Fall/Winter [DEMOGRAPHIC_DATA]: [PERSON_NAME]" at bounding box center [298, 450] width 239 height 26
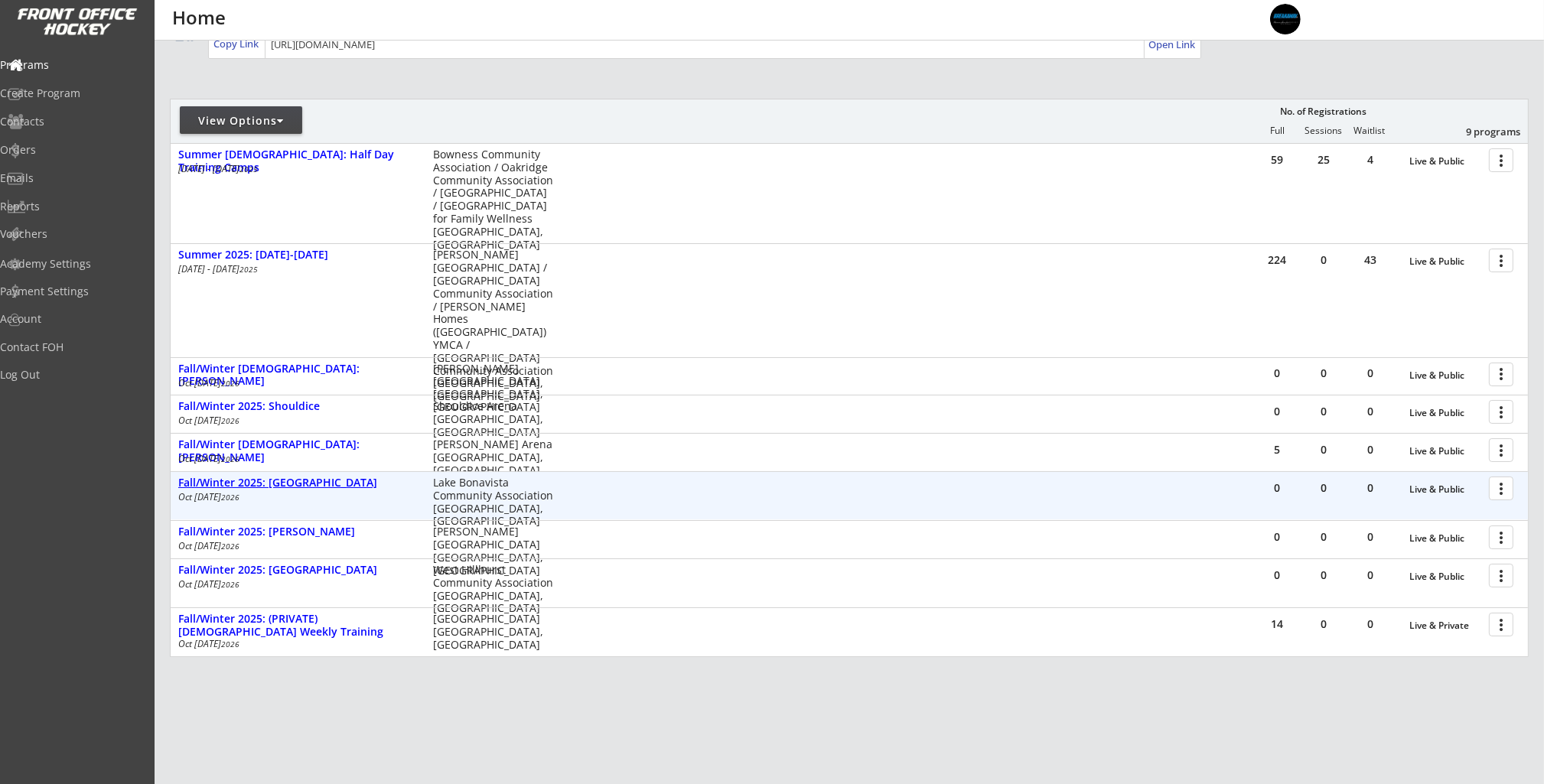
click at [322, 481] on div "Fall/Winter 2025: [GEOGRAPHIC_DATA]" at bounding box center [298, 483] width 239 height 13
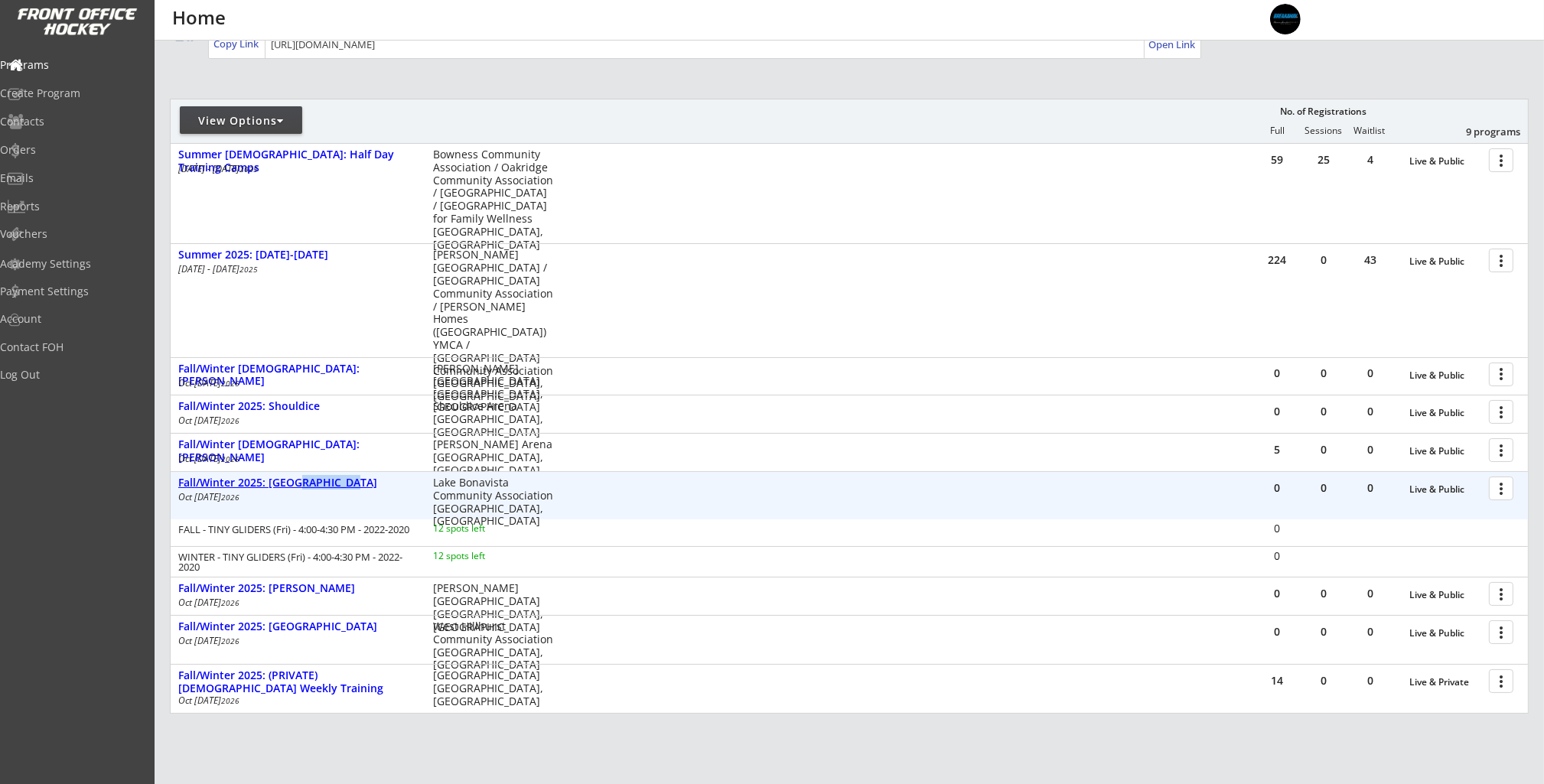
click at [322, 481] on div "Fall/Winter 2025: [GEOGRAPHIC_DATA]" at bounding box center [298, 483] width 239 height 13
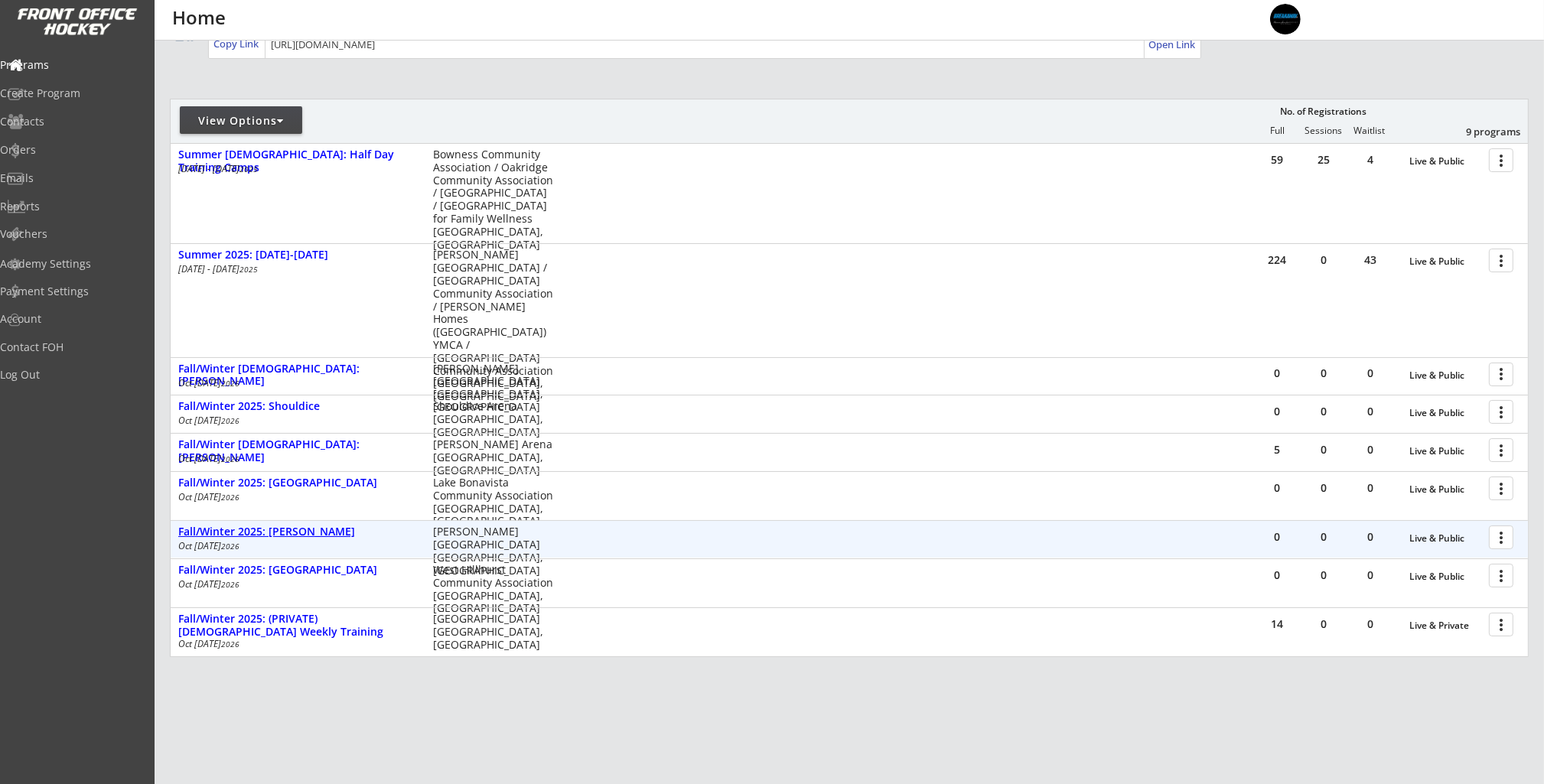
click at [323, 537] on div "Fall/Winter 2025: [PERSON_NAME]" at bounding box center [298, 532] width 239 height 13
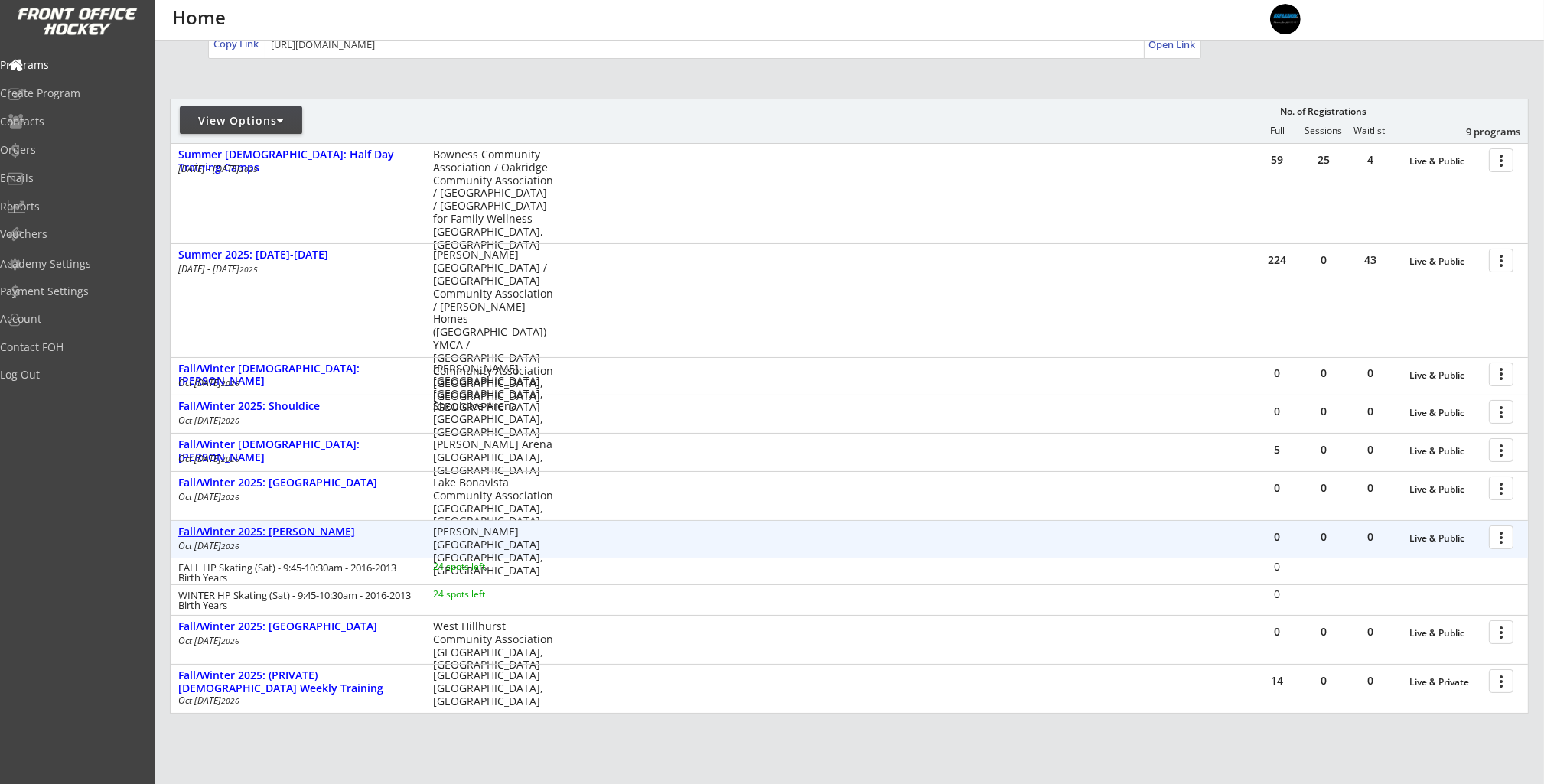
click at [322, 532] on div "Fall/Winter 2025: [PERSON_NAME]" at bounding box center [298, 532] width 239 height 13
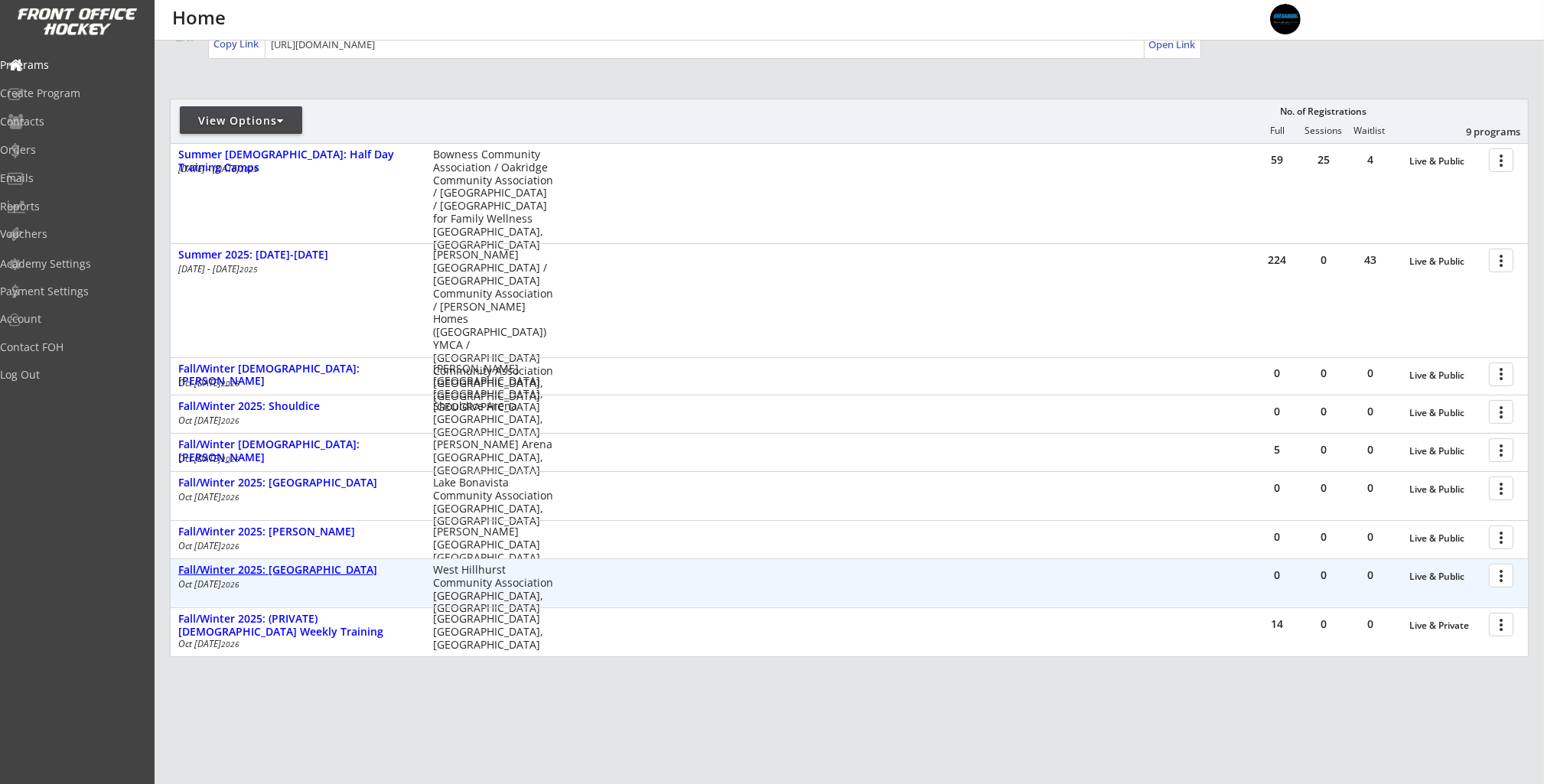
click at [324, 569] on div "Fall/Winter 2025: [GEOGRAPHIC_DATA]" at bounding box center [298, 570] width 239 height 13
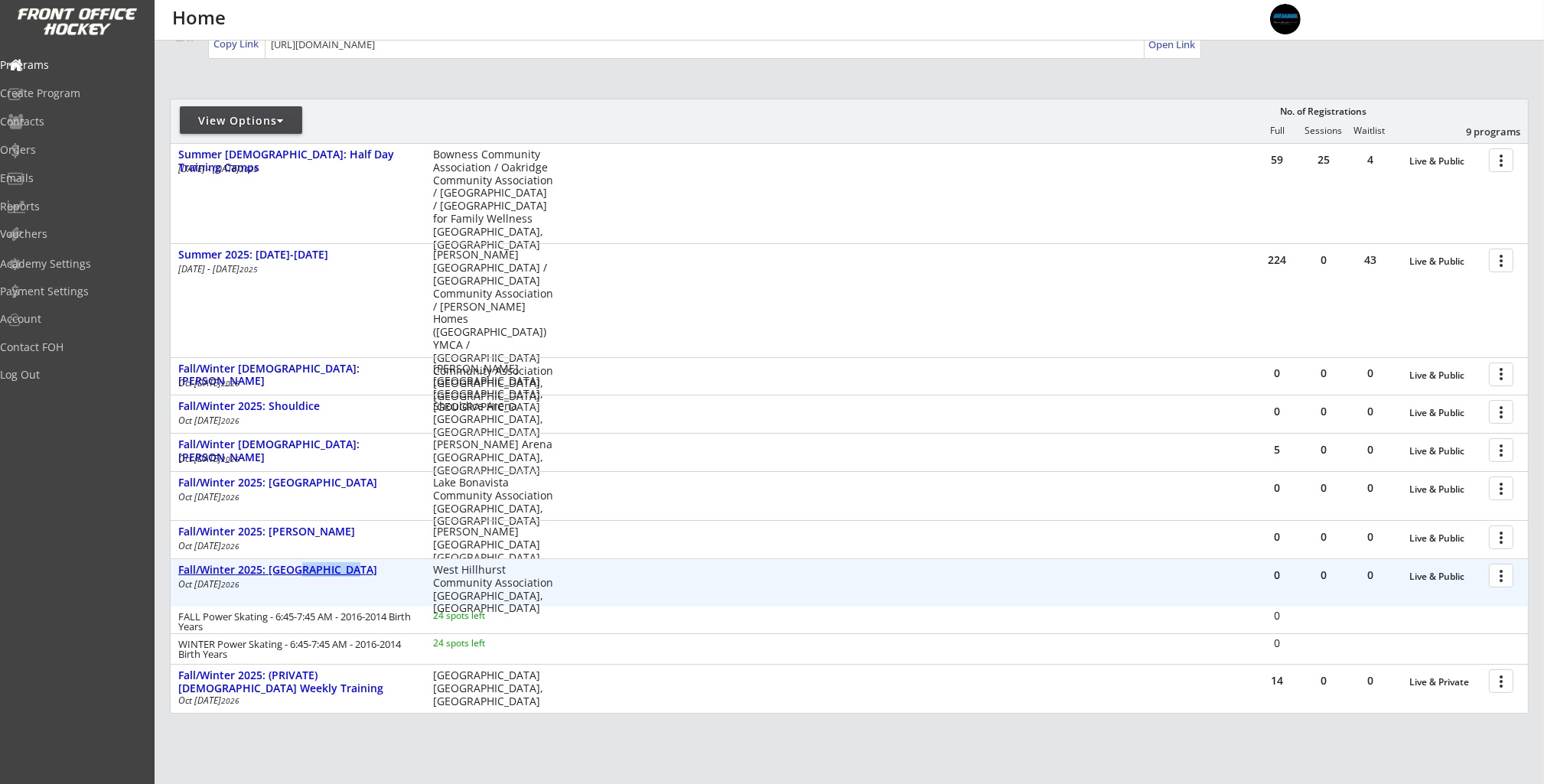
click at [324, 569] on div "Fall/Winter 2025: [GEOGRAPHIC_DATA]" at bounding box center [298, 570] width 239 height 13
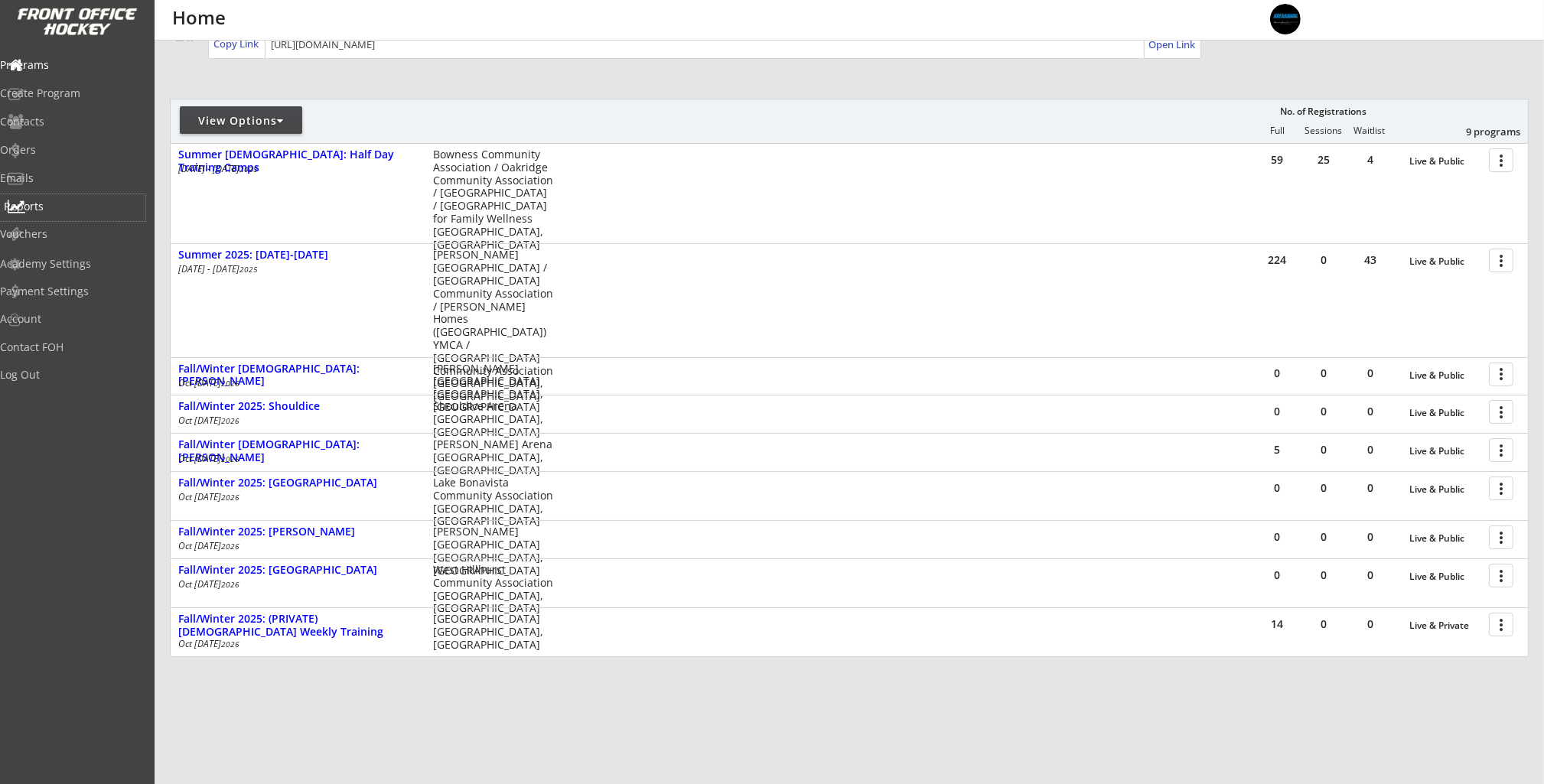
click at [58, 203] on div "Reports" at bounding box center [72, 207] width 137 height 11
